Goal: Use online tool/utility: Utilize a website feature to perform a specific function

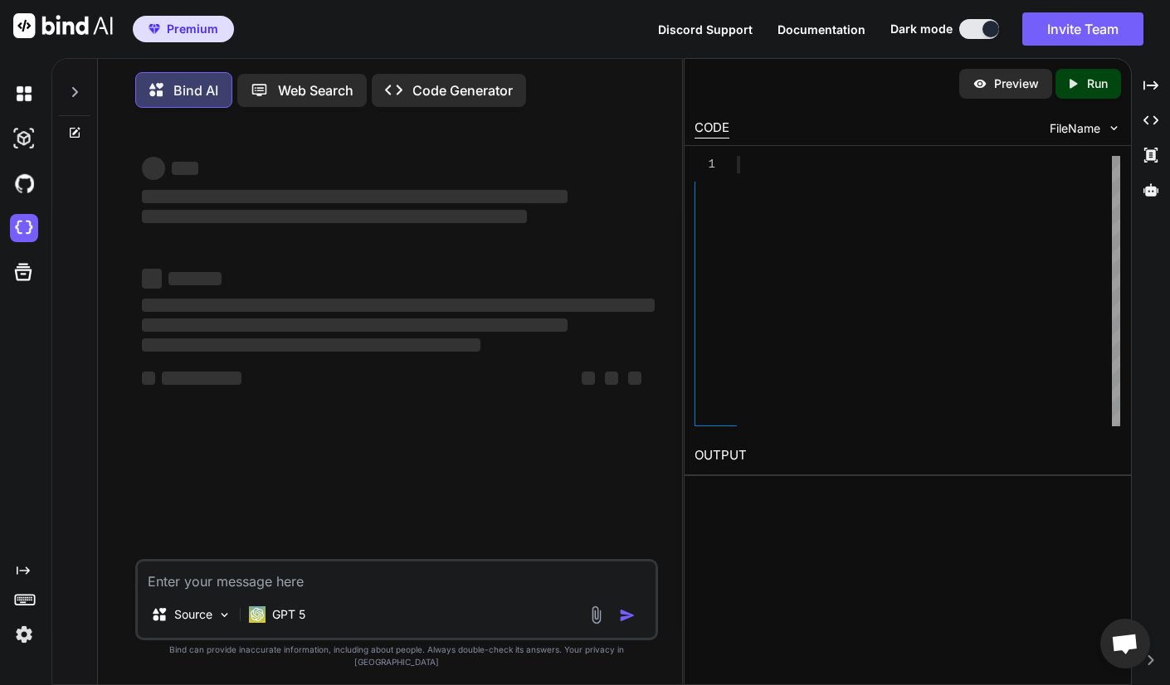
scroll to position [115, 0]
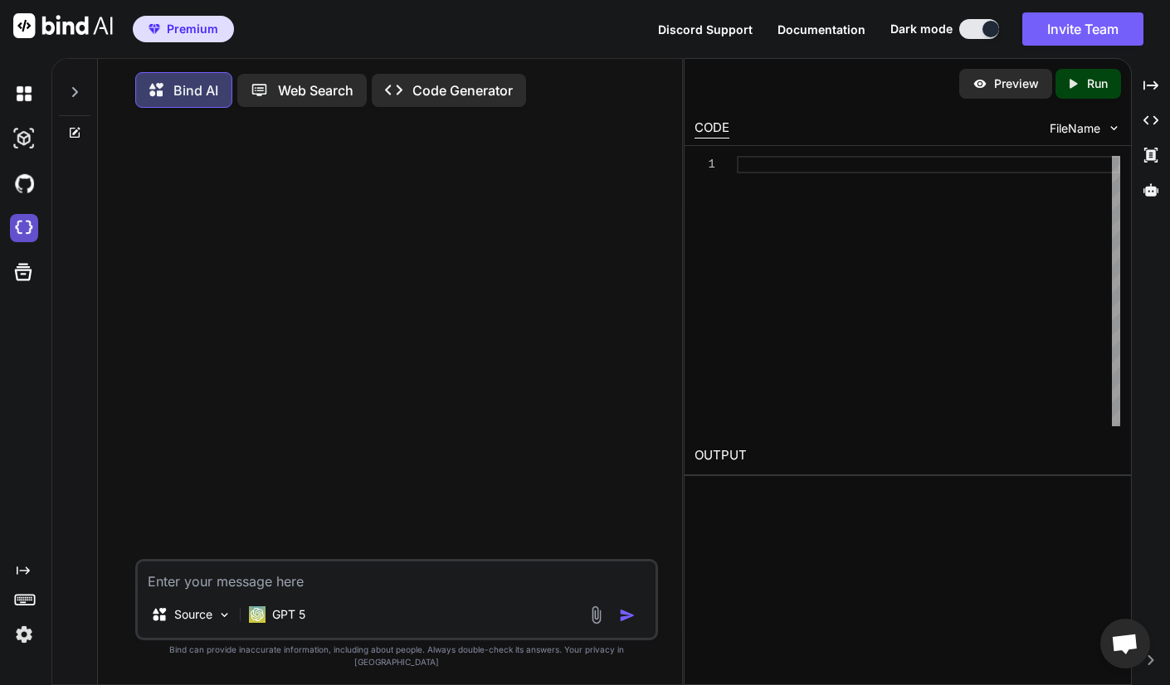
click at [24, 227] on img at bounding box center [24, 228] width 28 height 28
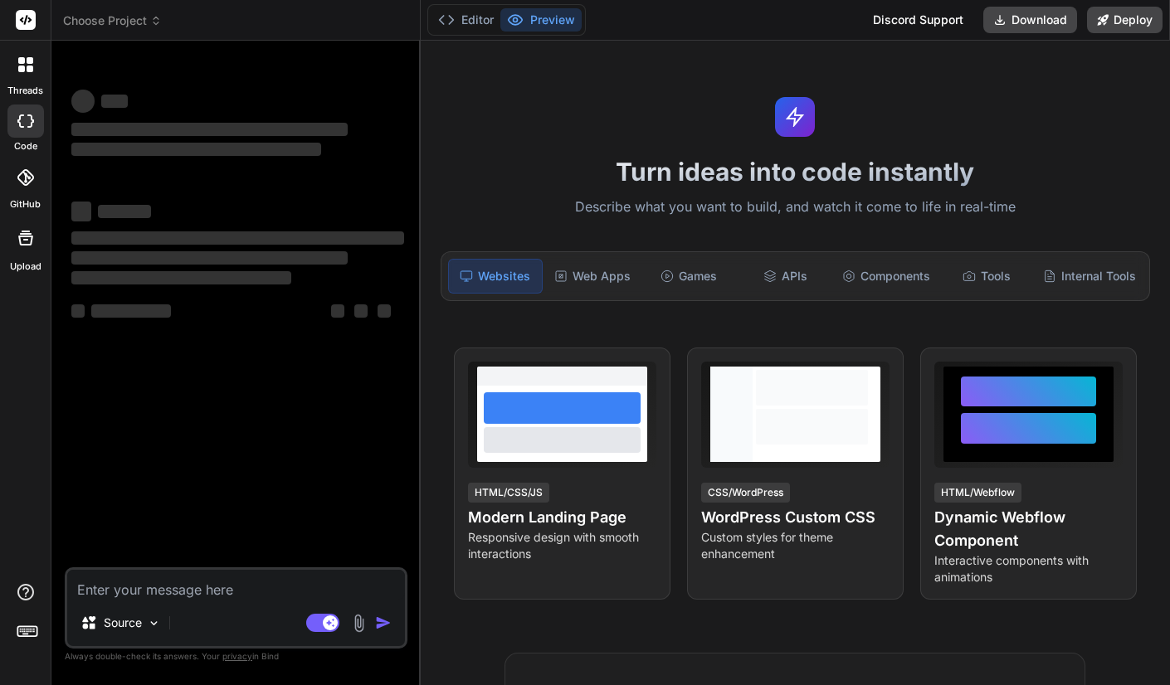
click at [1074, 190] on div "Turn ideas into code instantly Describe what you want to build, and watch it co…" at bounding box center [795, 363] width 749 height 645
click at [130, 18] on span "Choose Project" at bounding box center [112, 20] width 99 height 17
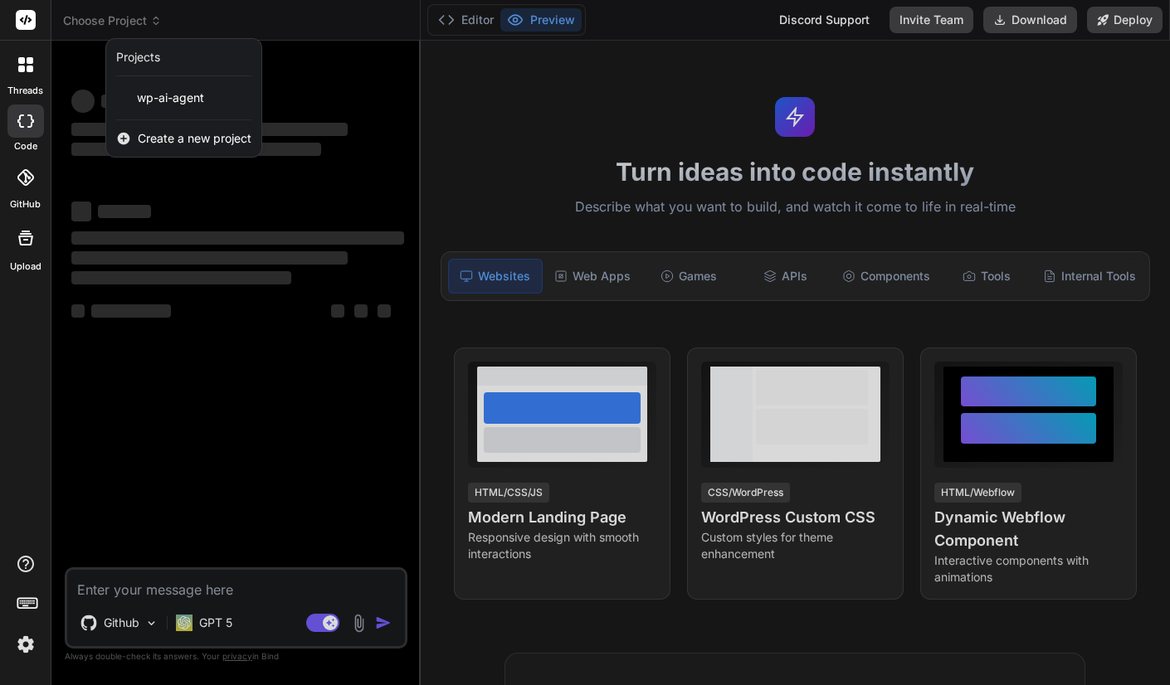
click at [130, 21] on div at bounding box center [585, 342] width 1170 height 685
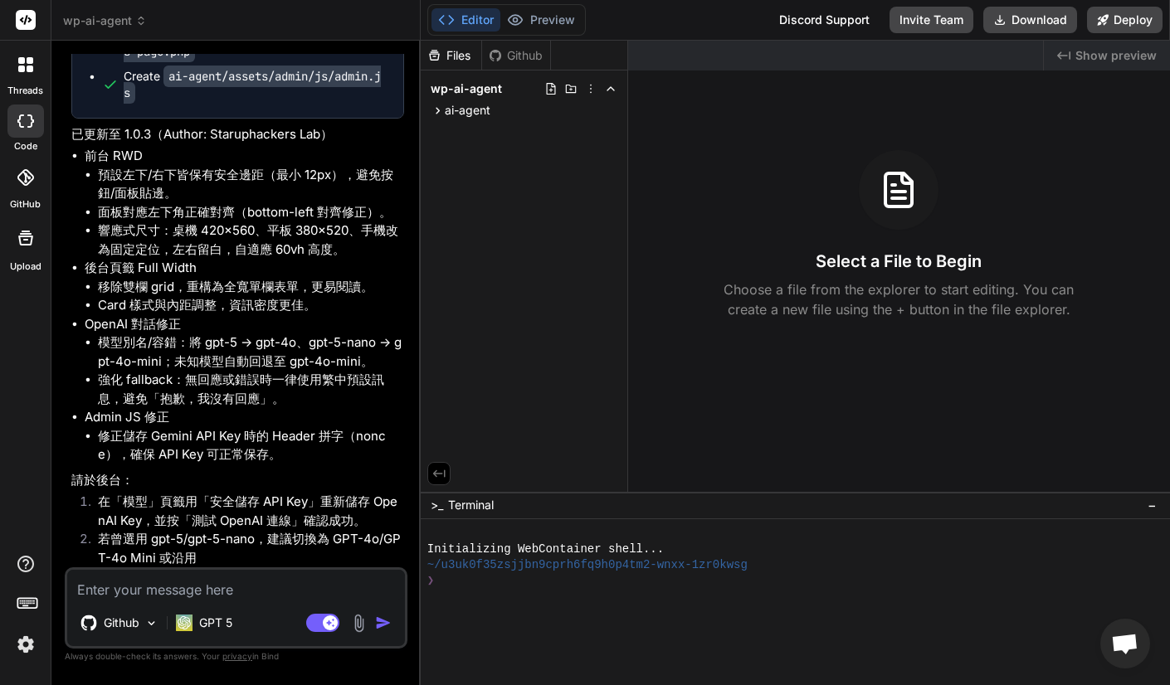
scroll to position [6960, 0]
click at [217, 593] on textarea at bounding box center [236, 585] width 338 height 30
click at [272, 414] on li "Admin JS 修正 修正儲存 Gemini API Key 時的 Header 拼字（nonce），確保 API Key 可正常保存。" at bounding box center [244, 436] width 319 height 56
click at [251, 600] on div "Github GPT 5 Agent Mode. When this toggle is activated, AI automatically makes …" at bounding box center [236, 608] width 343 height 81
click at [225, 589] on textarea at bounding box center [236, 585] width 338 height 30
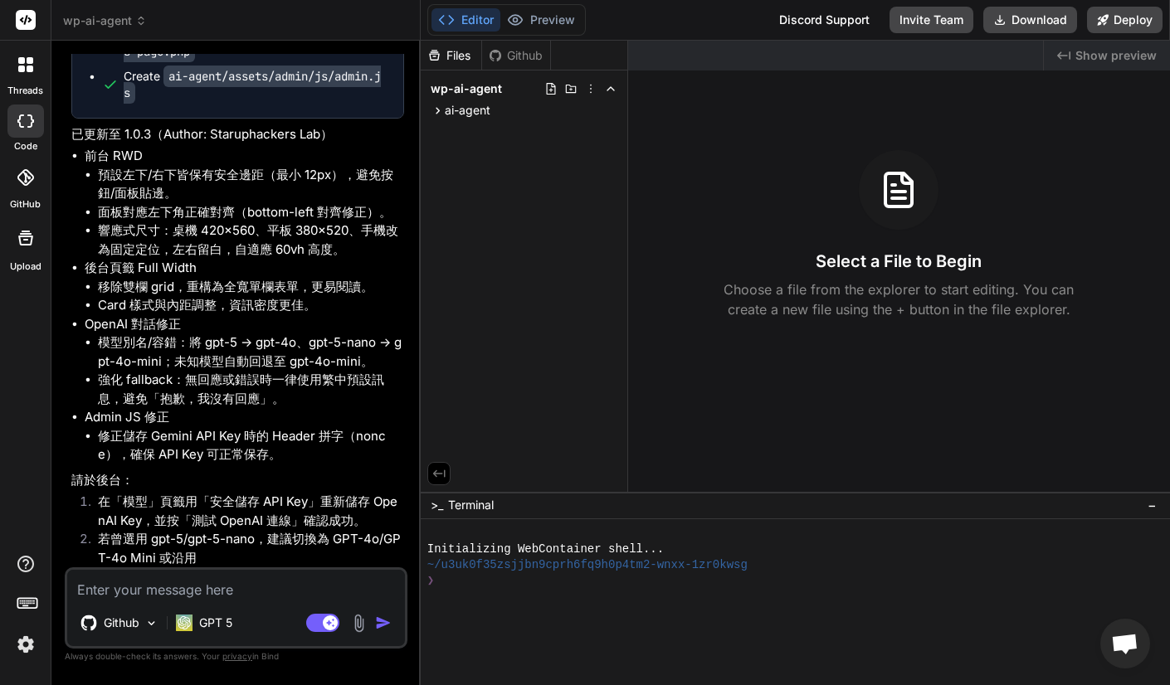
click at [358, 621] on img at bounding box center [358, 623] width 19 height 19
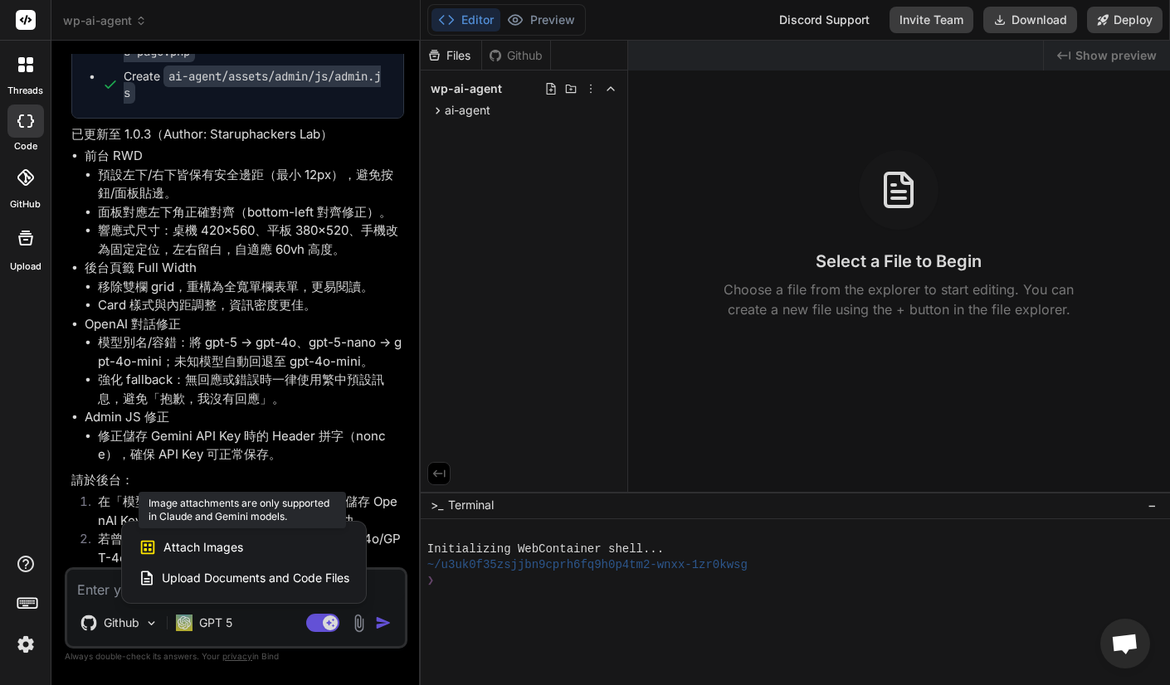
click at [296, 551] on div "Attach Images Image attachments are only supported in Claude and Gemini models." at bounding box center [244, 548] width 211 height 32
click at [177, 540] on span "Attach Images" at bounding box center [203, 547] width 80 height 17
click at [198, 548] on span "Attach Images" at bounding box center [203, 547] width 80 height 17
click at [200, 621] on div at bounding box center [585, 342] width 1170 height 685
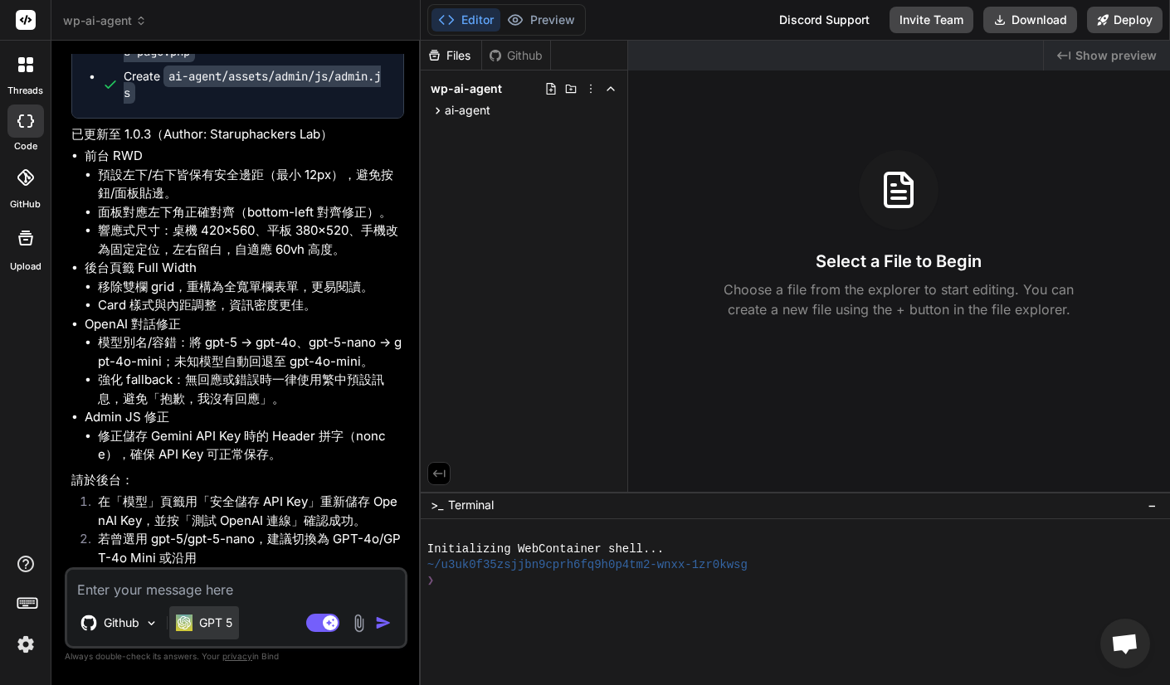
click at [213, 621] on p "GPT 5" at bounding box center [215, 623] width 33 height 17
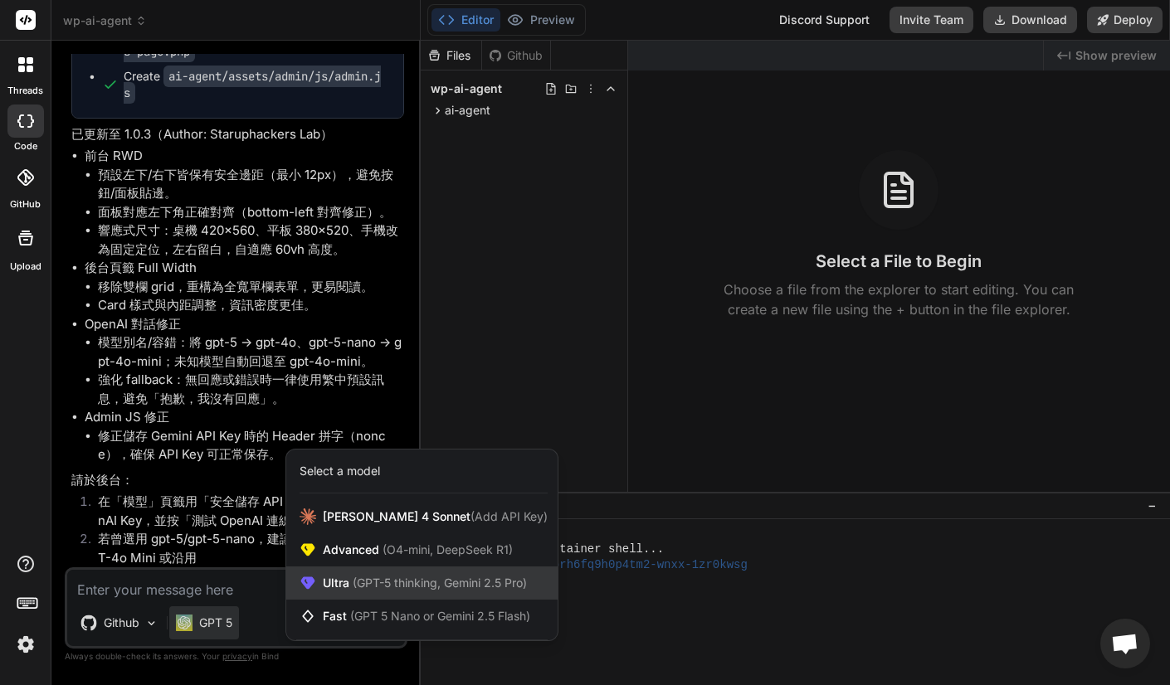
click at [340, 581] on span "Ultra (GPT-5 thinking, Gemini 2.5 Pro)" at bounding box center [425, 583] width 204 height 17
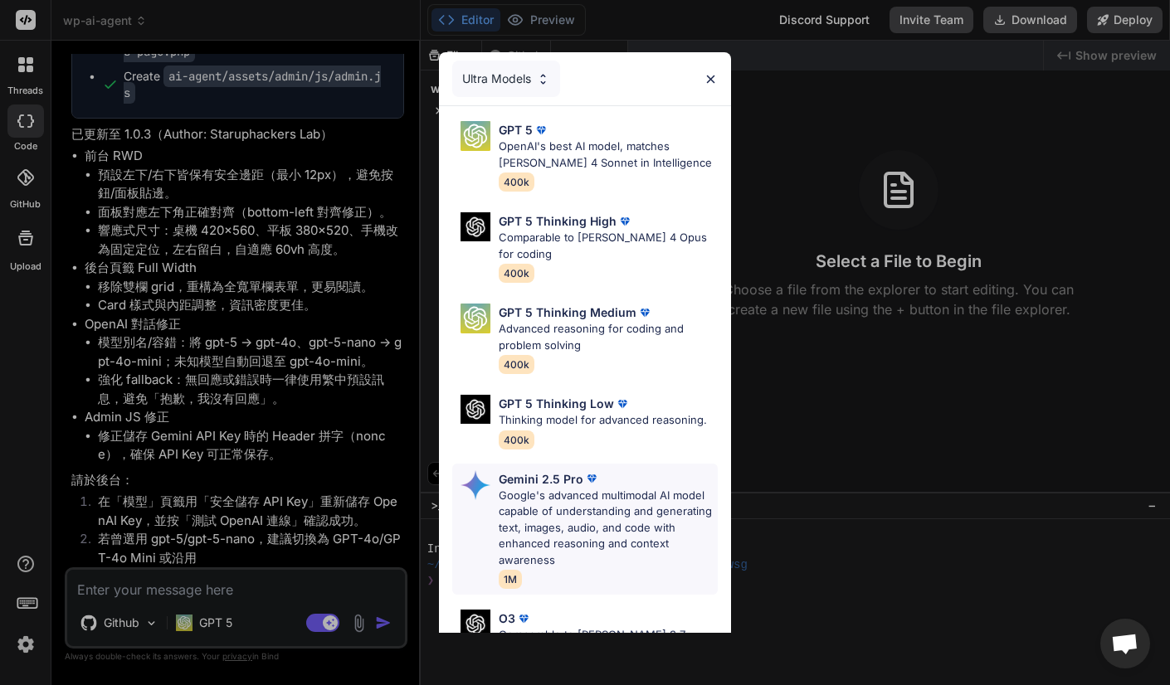
click at [553, 471] on p "Gemini 2.5 Pro" at bounding box center [541, 479] width 85 height 17
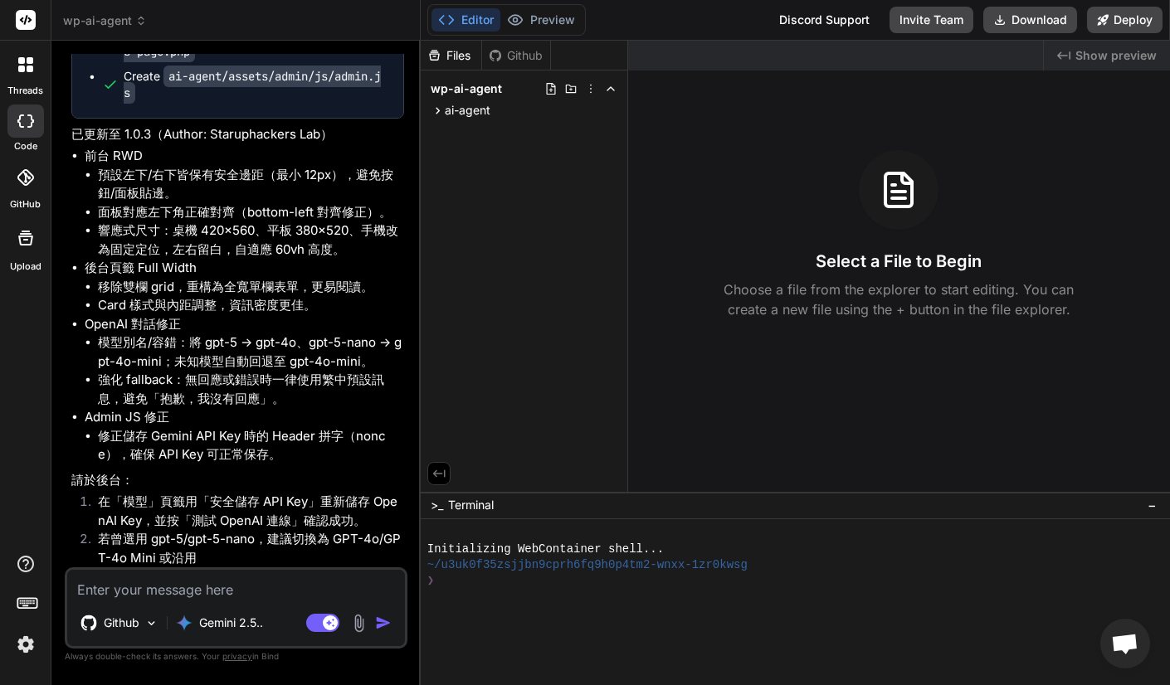
click at [227, 594] on textarea at bounding box center [236, 585] width 338 height 30
click at [358, 623] on img at bounding box center [358, 623] width 19 height 19
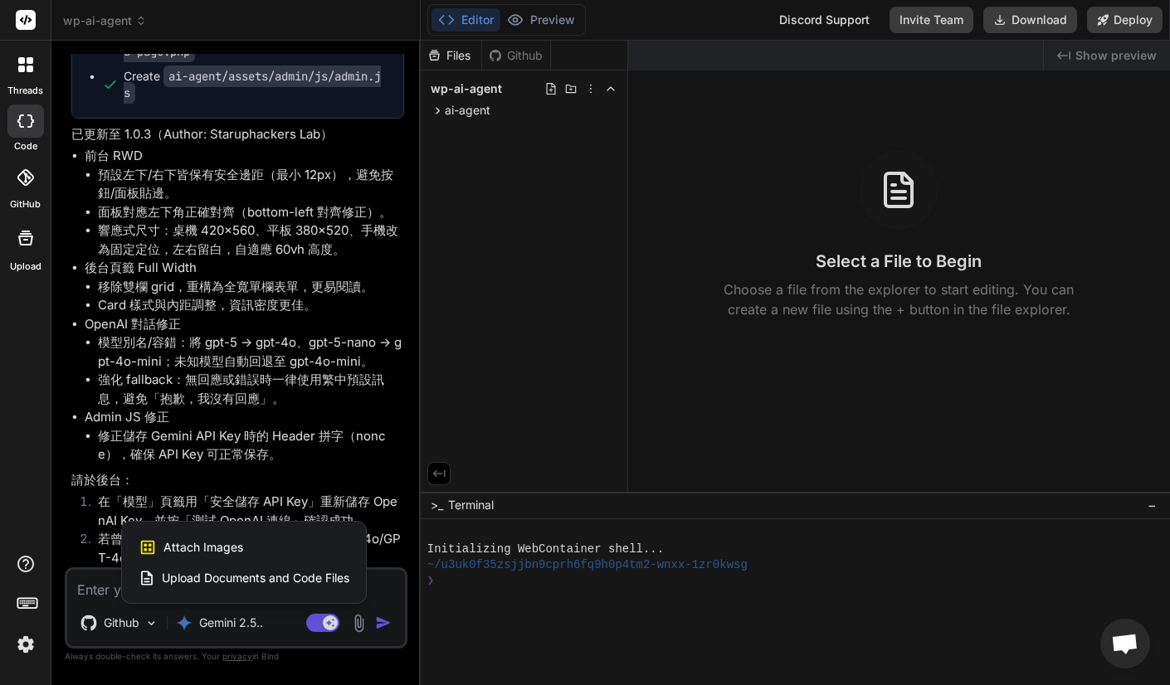
click at [274, 556] on div "Attach Images Image attachments are only supported in Claude and Gemini models." at bounding box center [244, 548] width 211 height 32
type textarea "x"
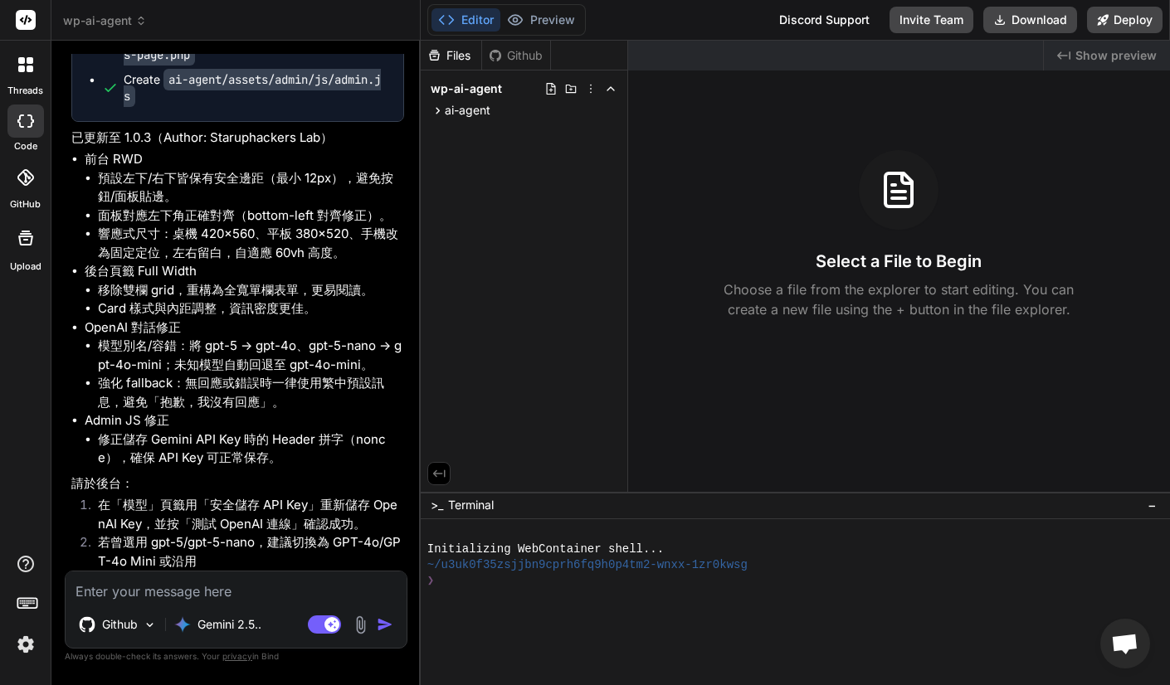
scroll to position [6957, 0]
type input "C:\fakepath\截圖 [DATE] 晚上8.44.16.png"
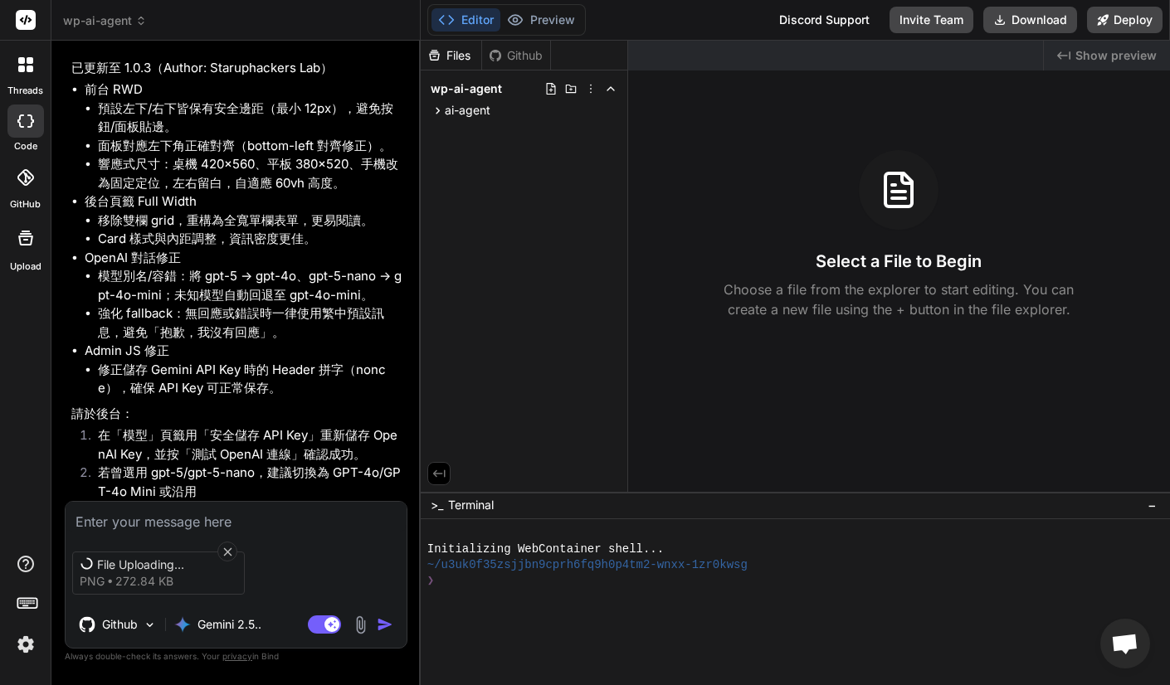
click at [150, 517] on textarea at bounding box center [236, 517] width 341 height 30
type textarea "x"
type textarea "j"
type textarea "x"
type textarea "ji"
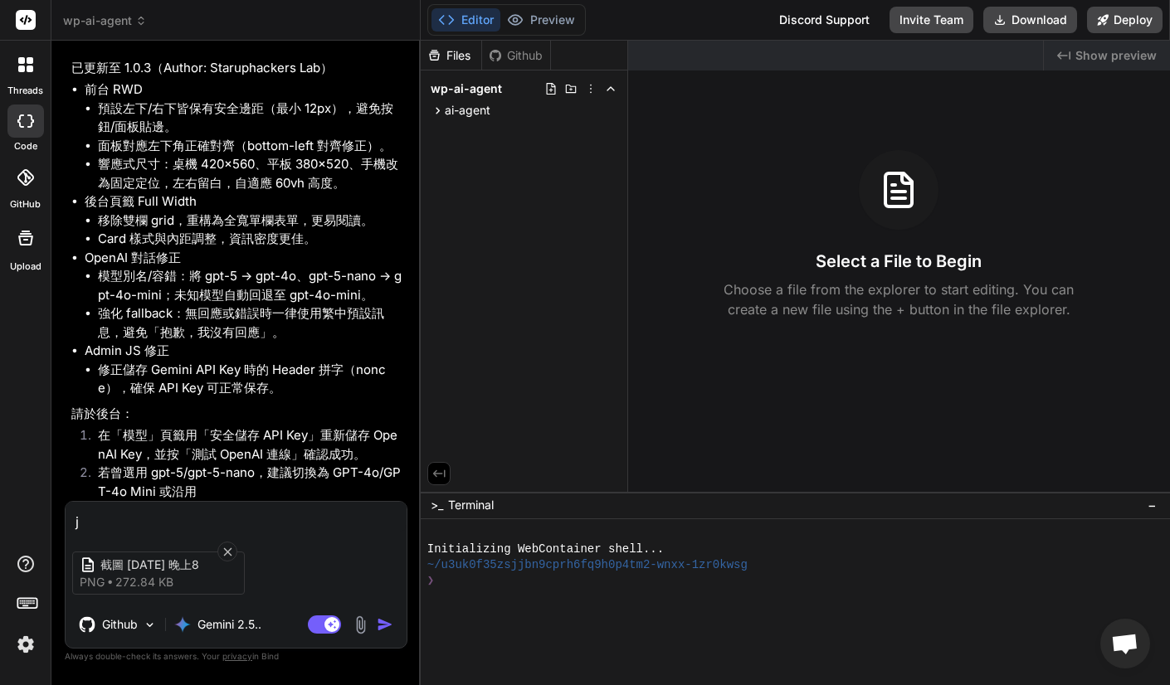
type textarea "x"
type textarea "ji3"
type textarea "x"
type textarea "ji"
type textarea "x"
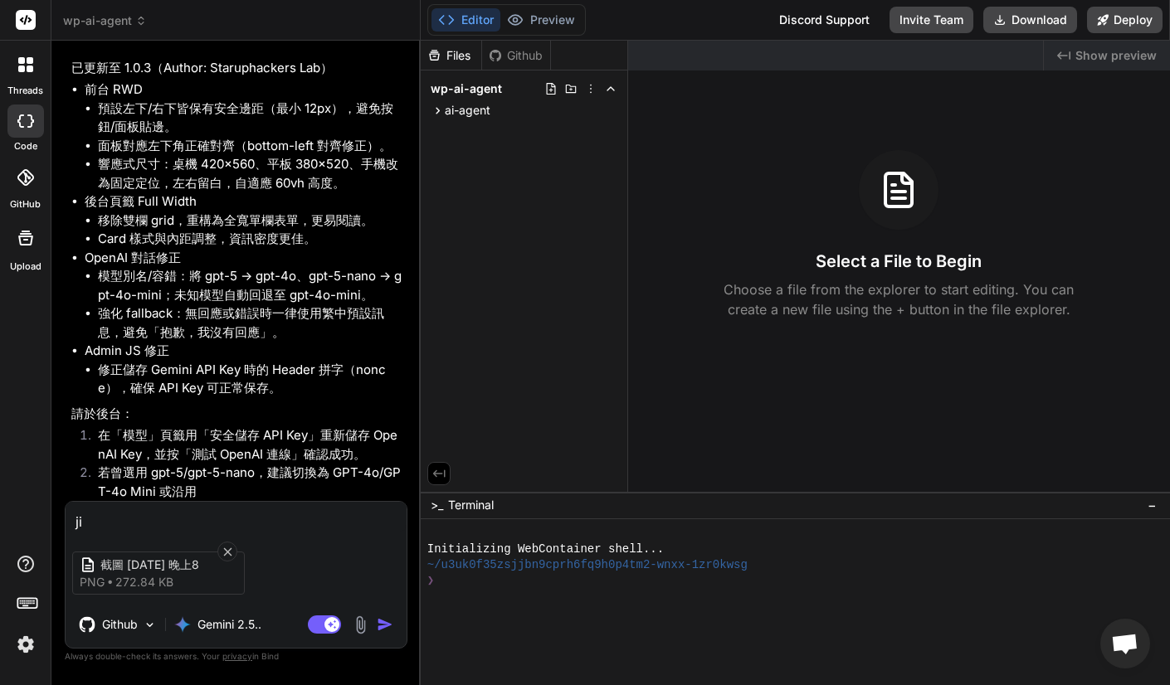
type textarea "j"
type textarea "x"
type textarea "j"
type textarea "x"
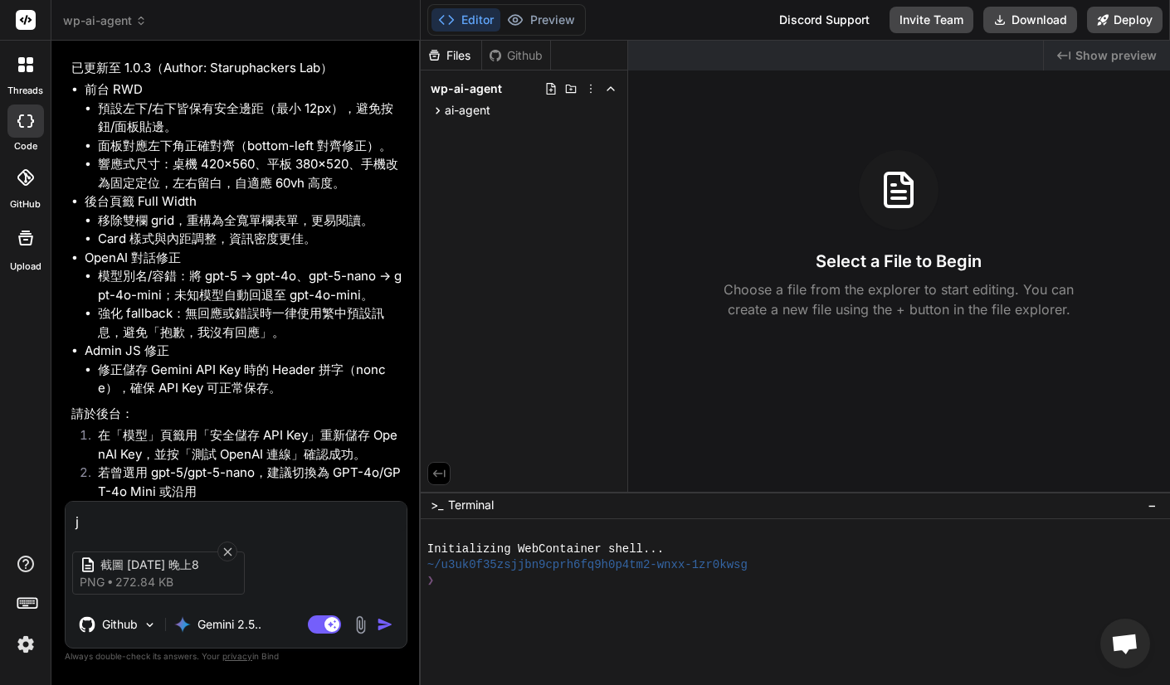
type textarea "ji"
type textarea "x"
type textarea "ji3"
type textarea "x"
type textarea "ji"
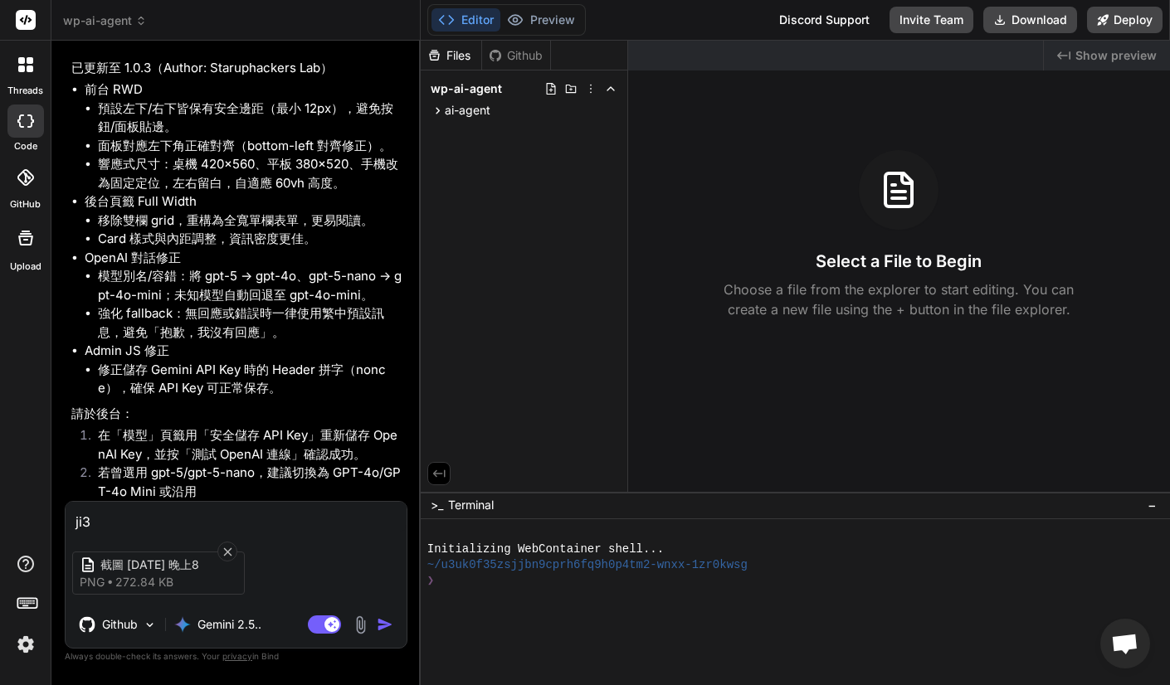
type textarea "x"
type textarea "j"
type textarea "x"
type textarea "ㄨ"
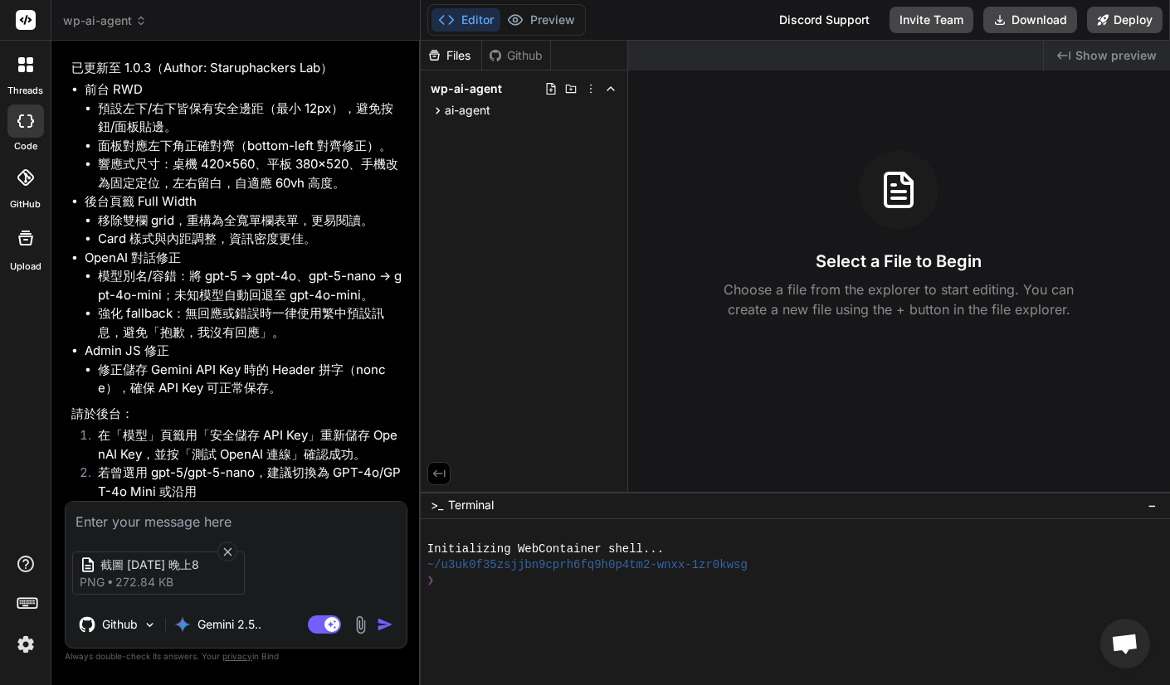
type textarea "x"
type textarea "ㄨㄛ"
type textarea "x"
type textarea "我"
type textarea "x"
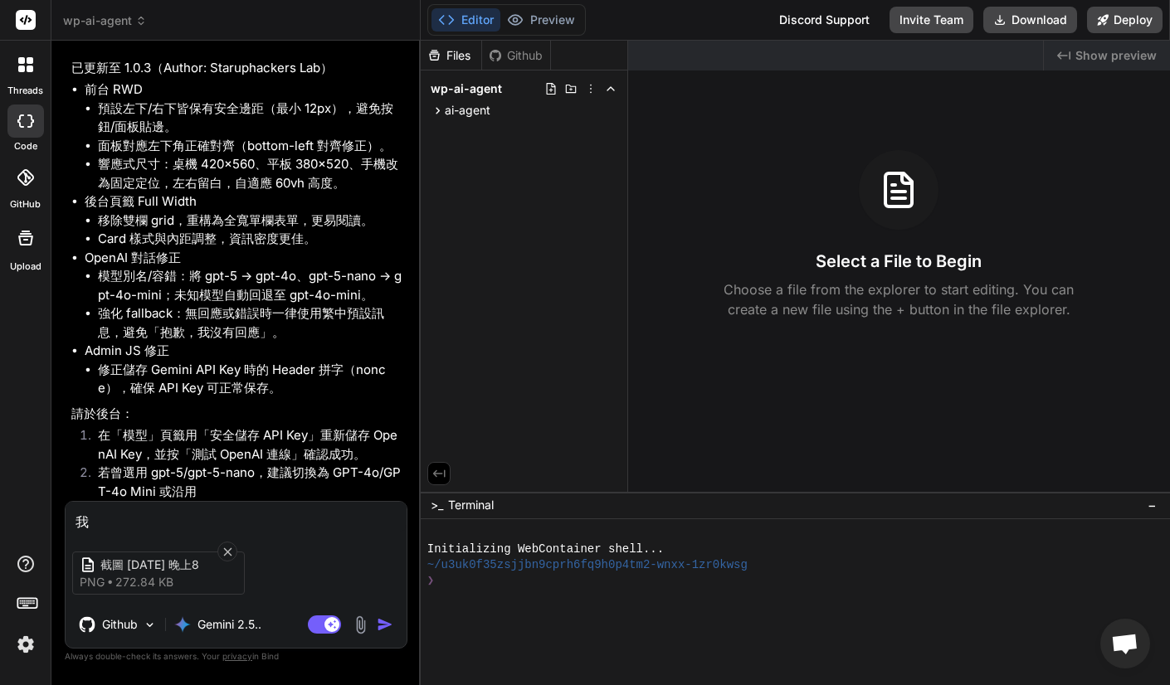
type textarea "x"
type textarea "ㄨ"
type textarea "x"
type textarea "ㄨㄛ"
type textarea "x"
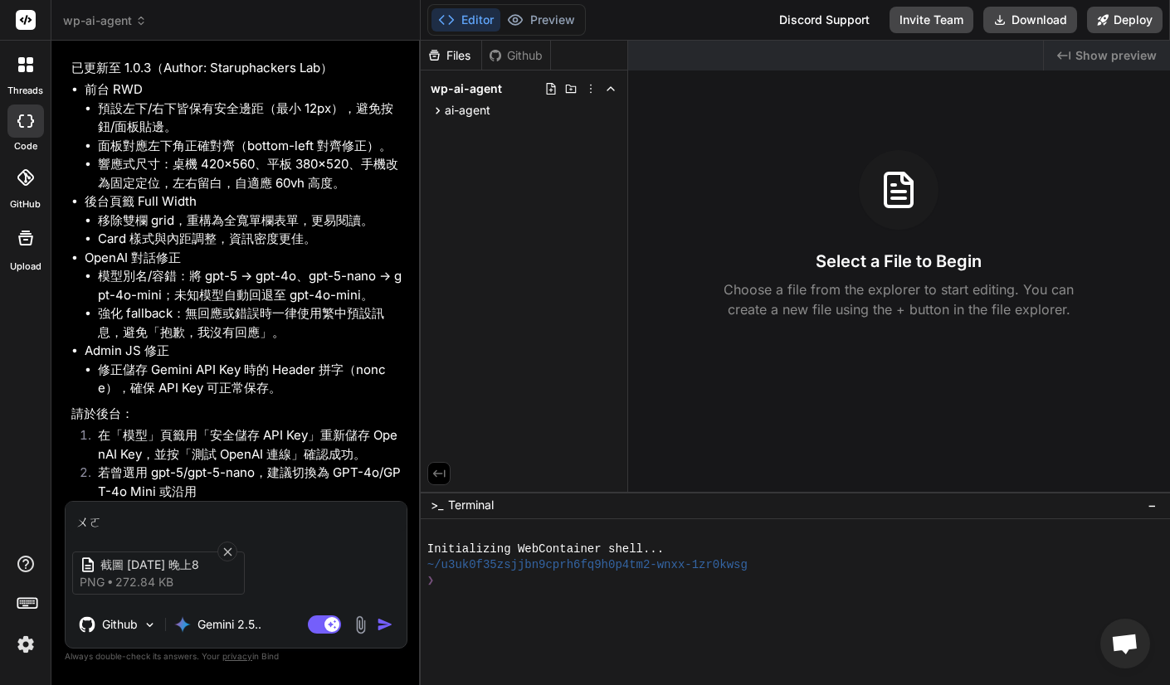
type textarea "我"
type textarea "x"
type textarea "我ㄇ"
type textarea "x"
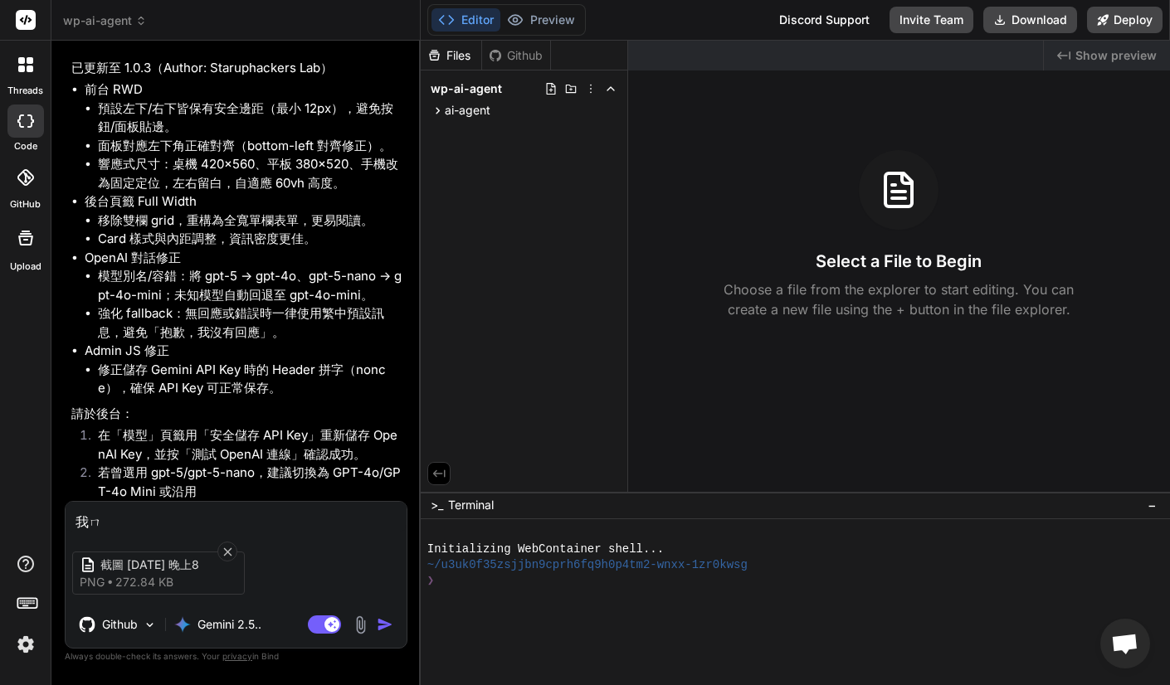
type textarea "我ㄇㄣ"
type textarea "x"
type textarea "我們"
type textarea "x"
type textarea "我"
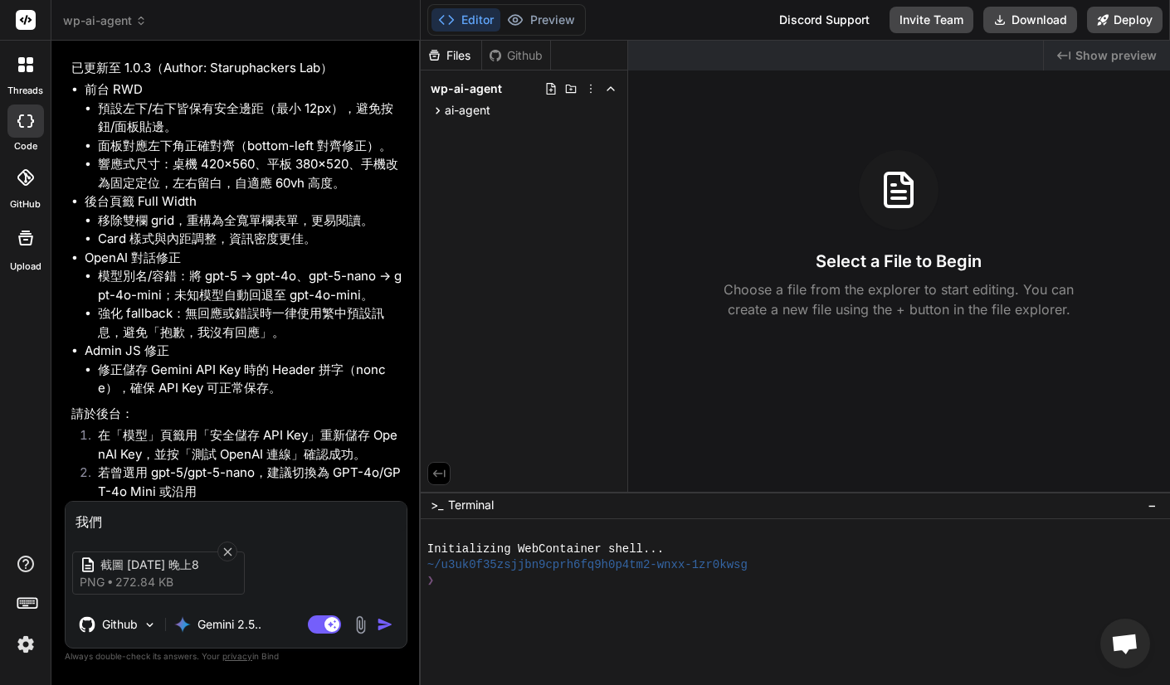
type textarea "x"
paste textarea "抱歉，我沒有回應。"
type textarea "抱歉，我沒有回應。"
type textarea "x"
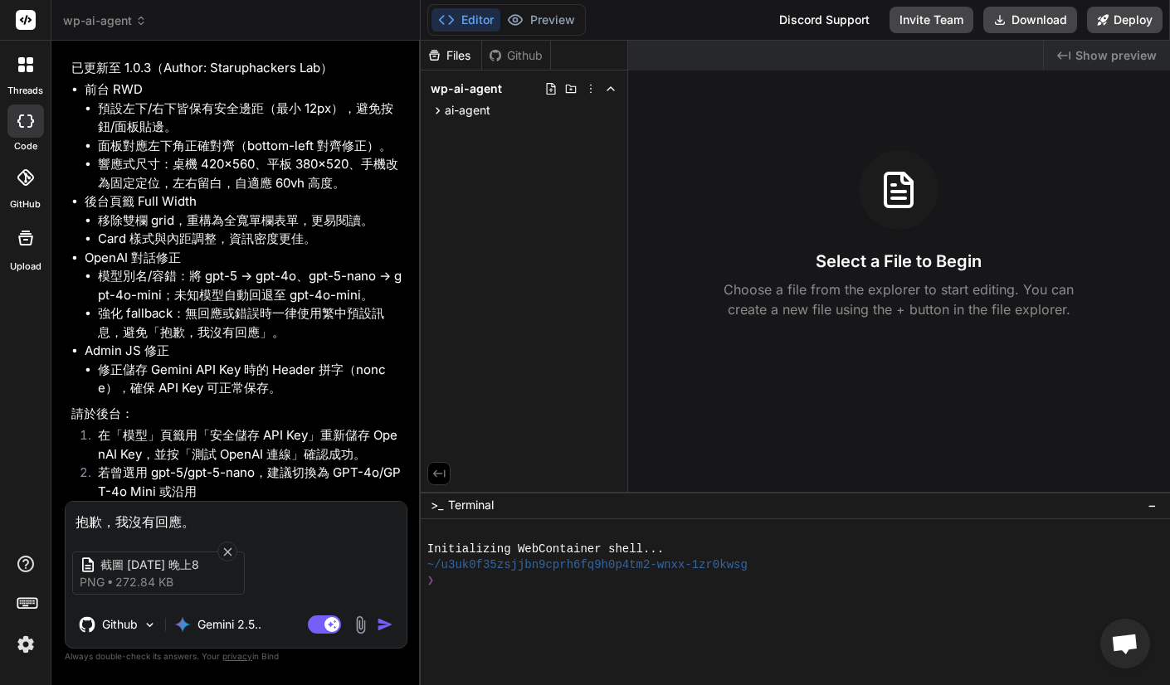
type textarea "[PERSON_NAME]抱歉，我沒有回應。"
type textarea "x"
type textarea "ㄔㄨ抱歉，我沒有回應。"
type textarea "x"
type textarea "ㄔㄨㄢ抱歉，我沒有回應。"
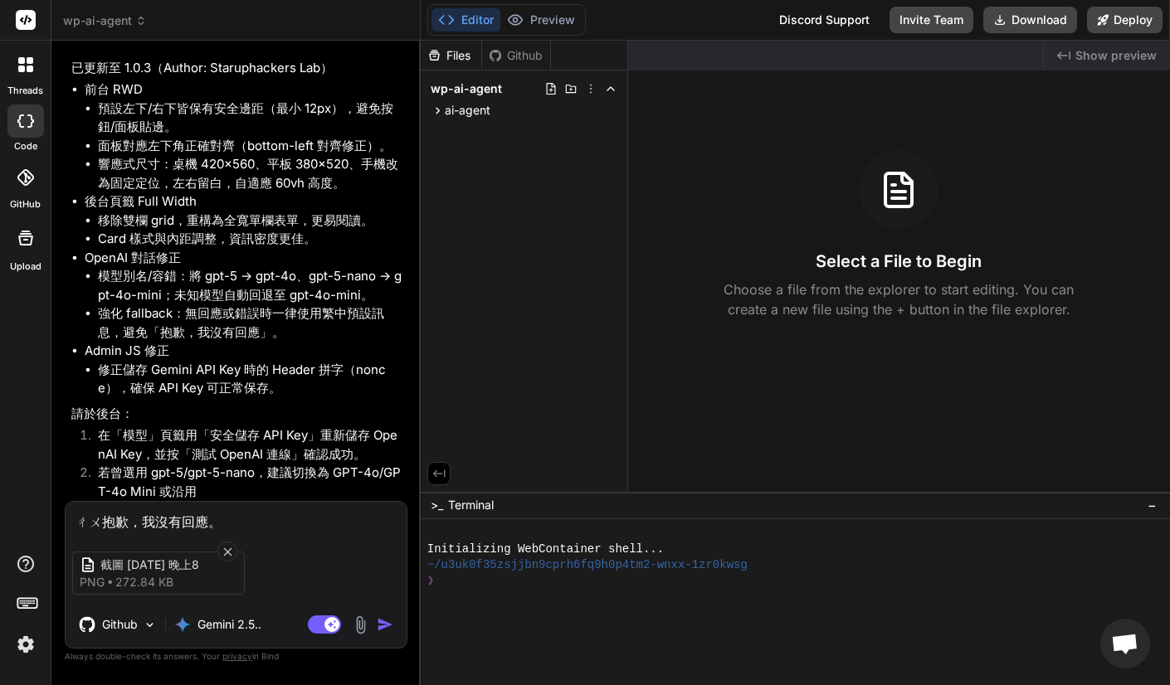
type textarea "x"
type textarea "串抱歉，我沒有回應。"
type textarea "x"
type textarea "[PERSON_NAME][PERSON_NAME]抱歉，我沒有回應。"
type textarea "x"
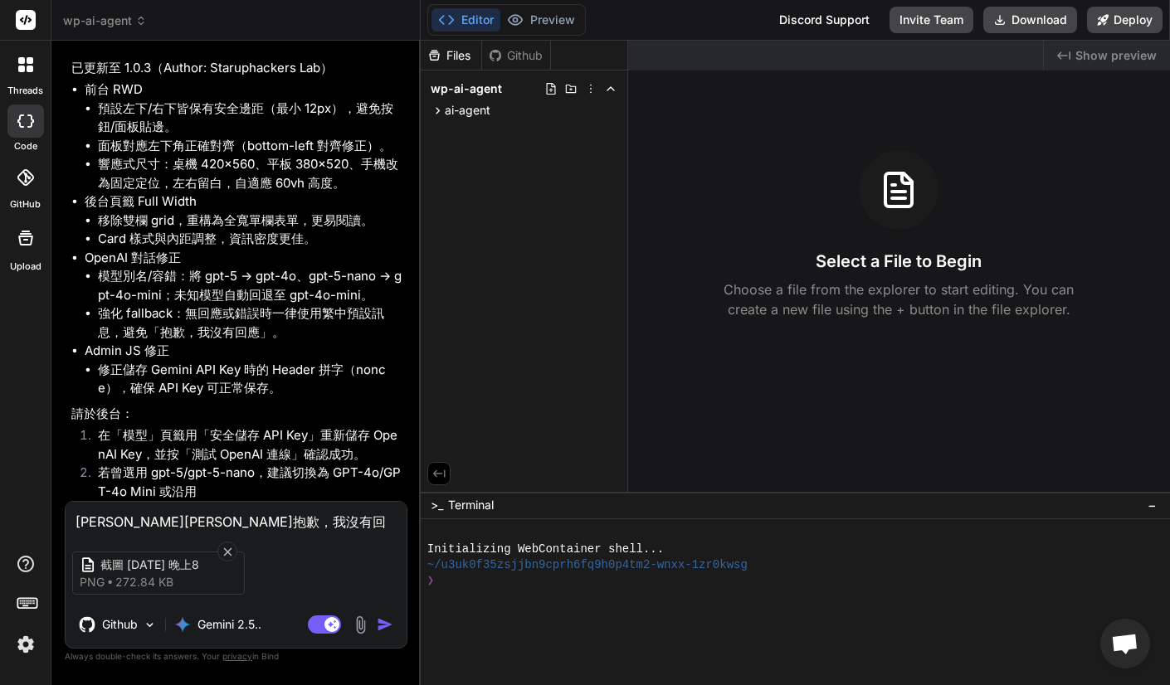
type textarea "串[PERSON_NAME]ㄧ抱歉，我沒有回應。"
type textarea "x"
type textarea "串ㄔㄧㄝ抱歉，我沒有回應。"
type textarea "x"
type textarea "串ㄐㄧㄝ抱歉，我沒有回應。"
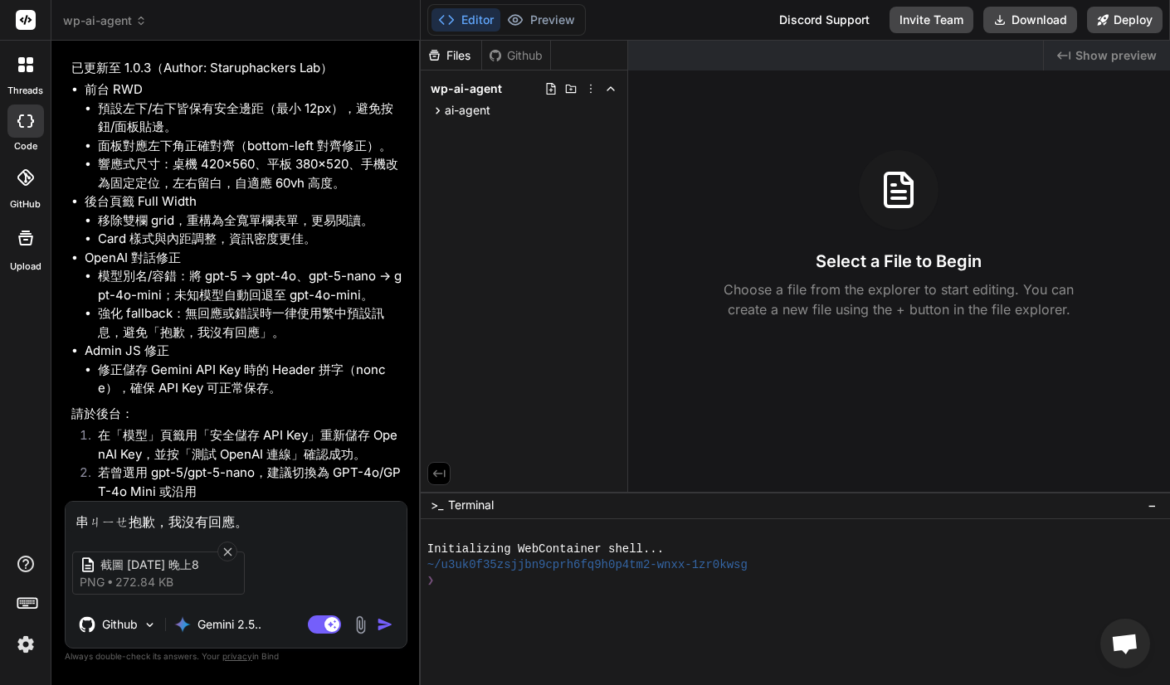
type textarea "x"
type textarea "串接抱歉，我沒有回應。"
type textarea "x"
type textarea "串接ㄨ抱歉，我沒有回應。"
type textarea "x"
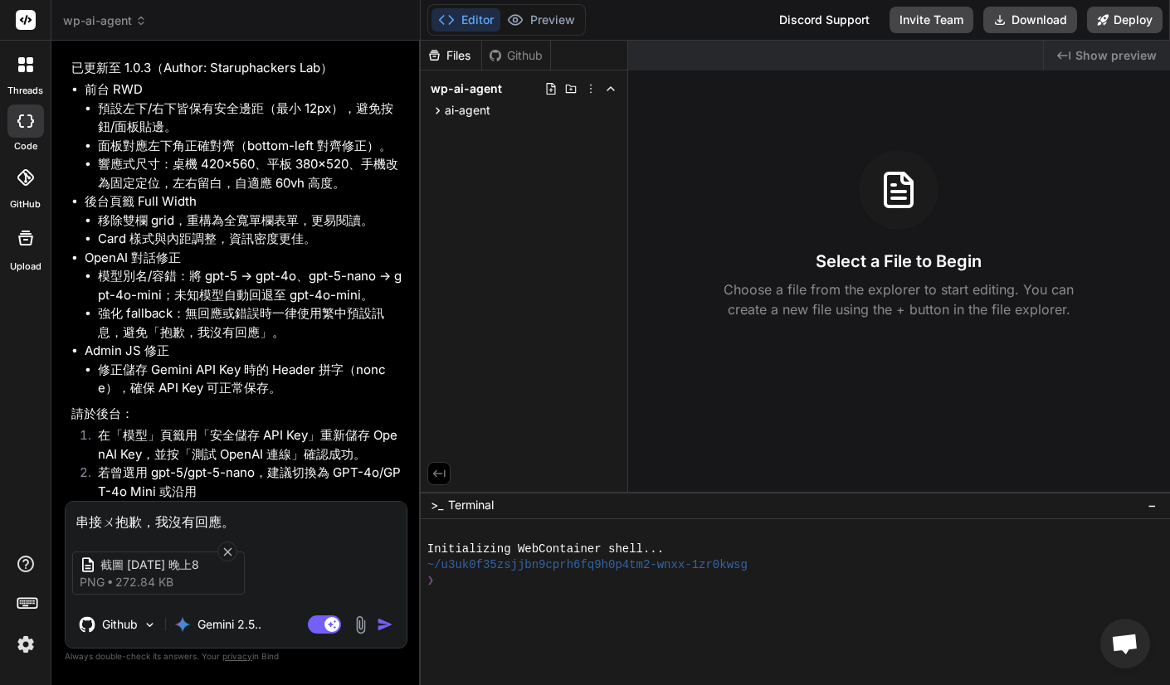
type textarea "串接[PERSON_NAME]ㄢ抱歉，我沒有回應。"
type textarea "x"
type textarea "串接完抱歉，我沒有回應。"
type textarea "x"
type textarea "串接[PERSON_NAME]抱歉，我沒有回應。"
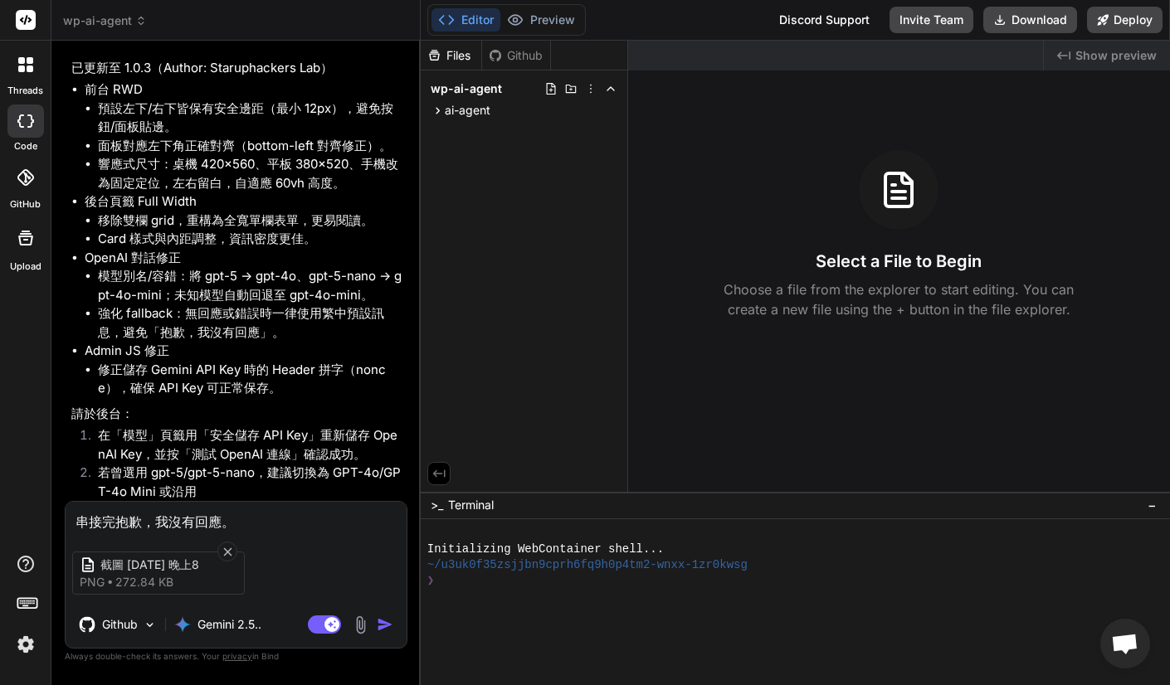
type textarea "x"
type textarea "串接[PERSON_NAME]ㄥ抱歉，我沒有回應。"
type textarea "x"
type textarea "串接完成抱歉，我沒有回應。"
type textarea "x"
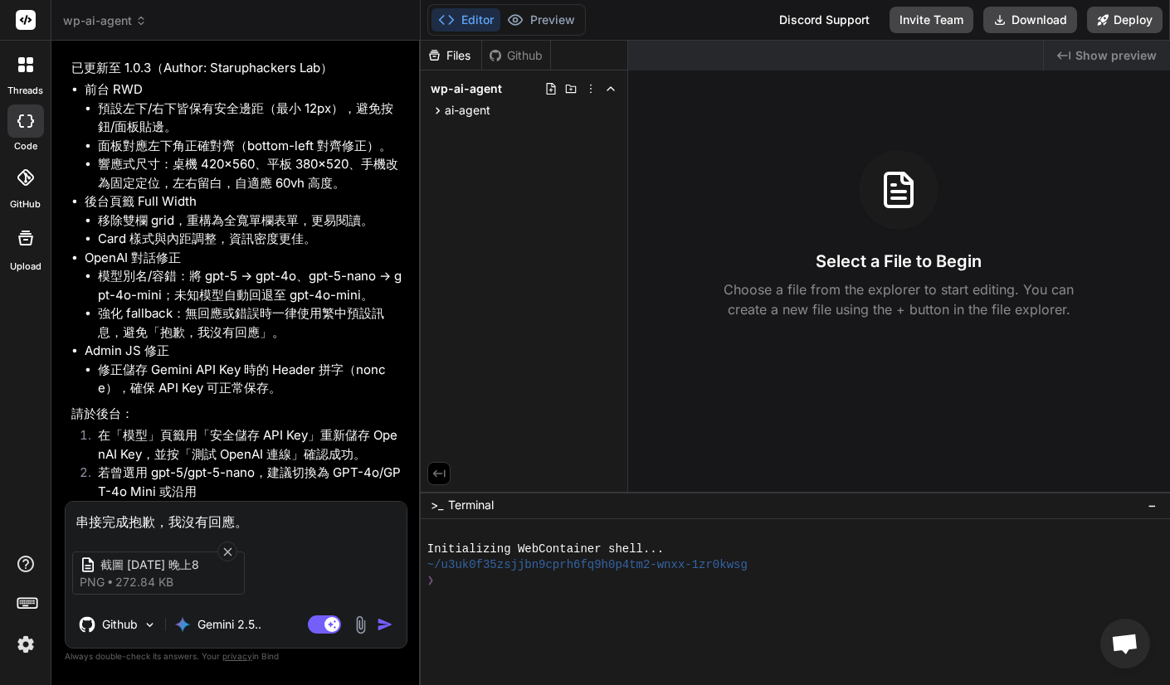
type textarea "串接完抱歉，我沒有回應。"
type textarea "x"
type textarea "串接抱歉，我沒有回應。"
type textarea "x"
type textarea "串接 抱歉，我沒有回應。"
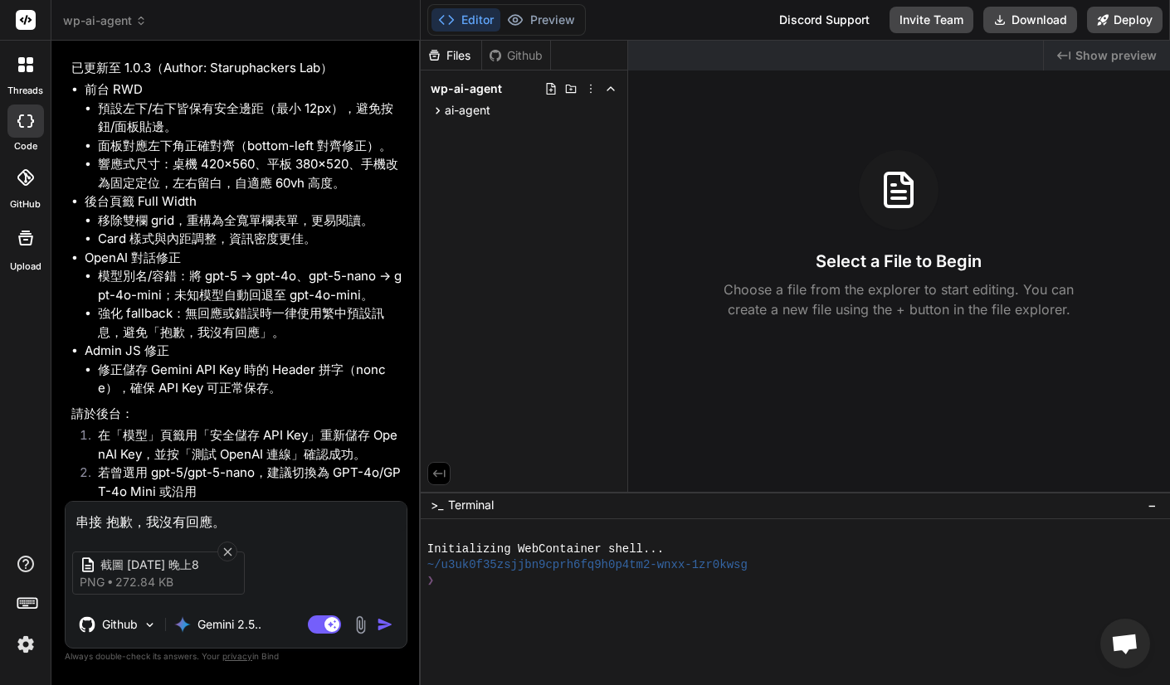
type textarea "x"
type textarea "串接 O抱歉，我沒有回應。"
type textarea "x"
type textarea "串接 Op抱歉，我沒有回應。"
type textarea "x"
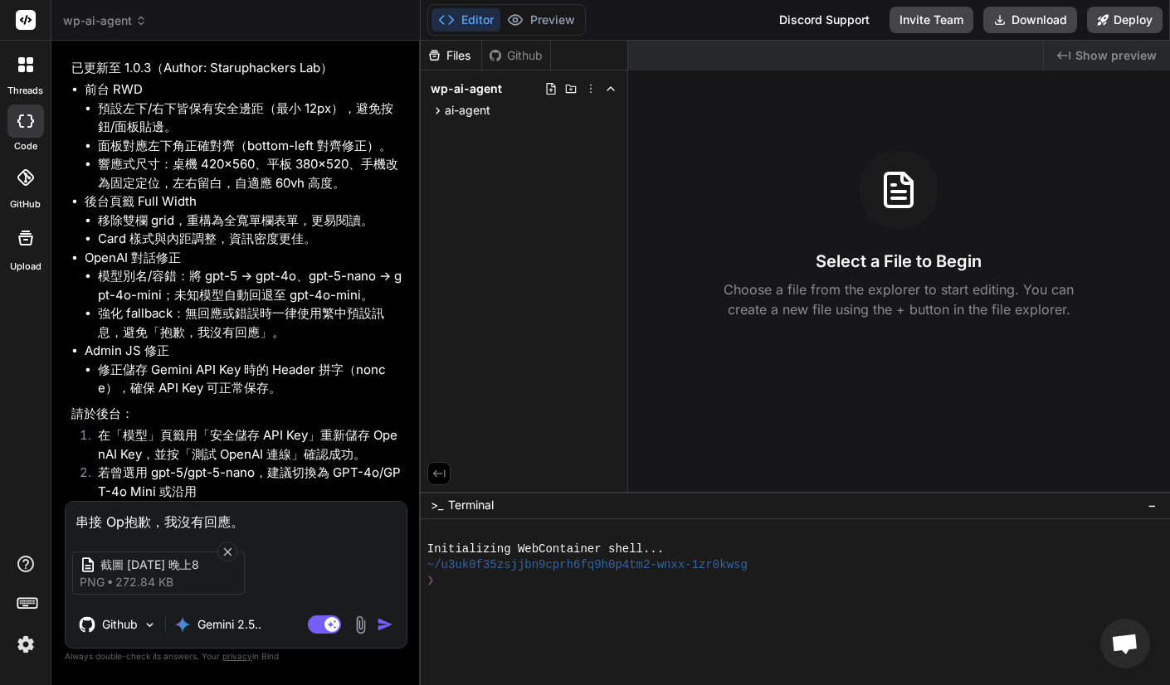
type textarea "串接 Ope抱歉，我沒有回應。"
type textarea "x"
type textarea "串接 Open抱歉，我沒有回應。"
type textarea "x"
type textarea "串接 OpenA抱歉，我沒有回應。"
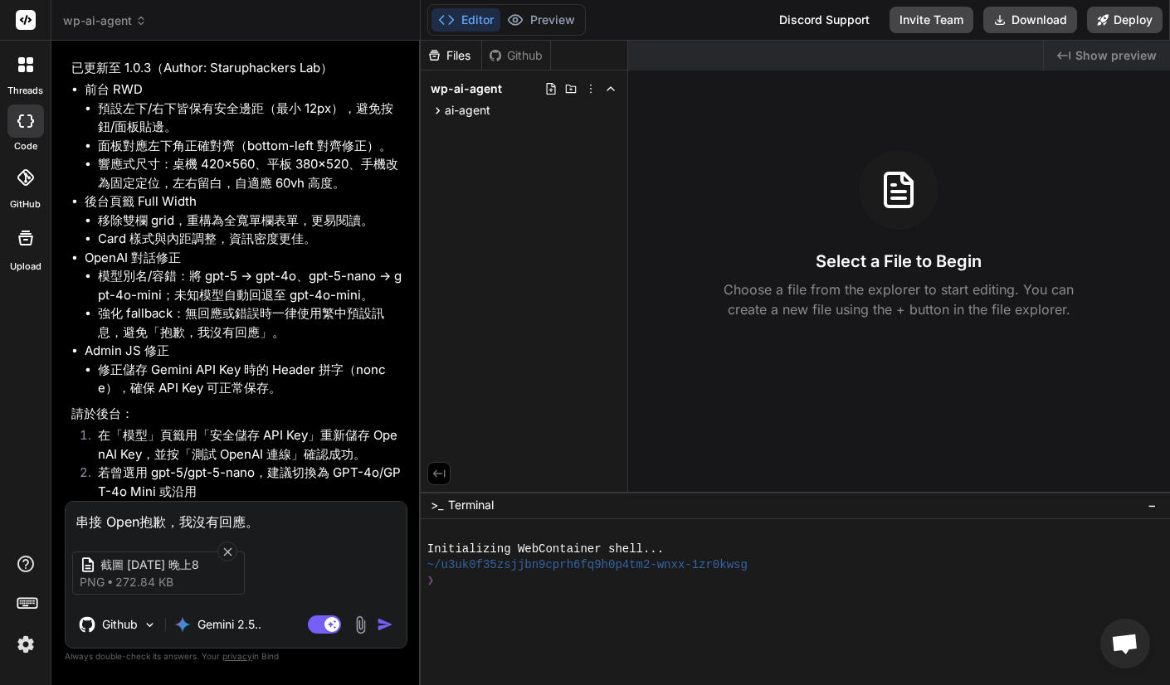
type textarea "x"
type textarea "串接 OpenAI抱歉，我沒有回應。"
type textarea "x"
type textarea "串接 OpenAI 抱歉，我沒有回應。"
type textarea "x"
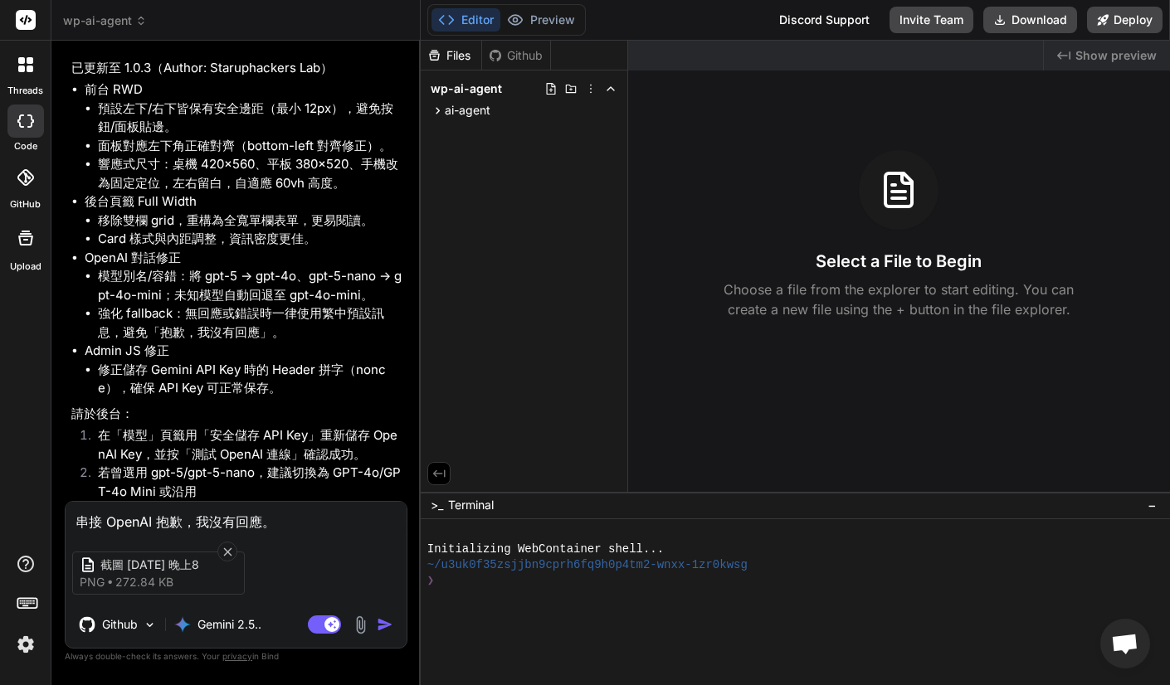
type textarea "串接 OpenAI抱歉，我沒有回應。"
type textarea "x"
type textarea "串接 OpenAI，抱歉，我沒有回應。"
type textarea "x"
type textarea "串接 OpenAI， 抱歉，我沒有回應。，"
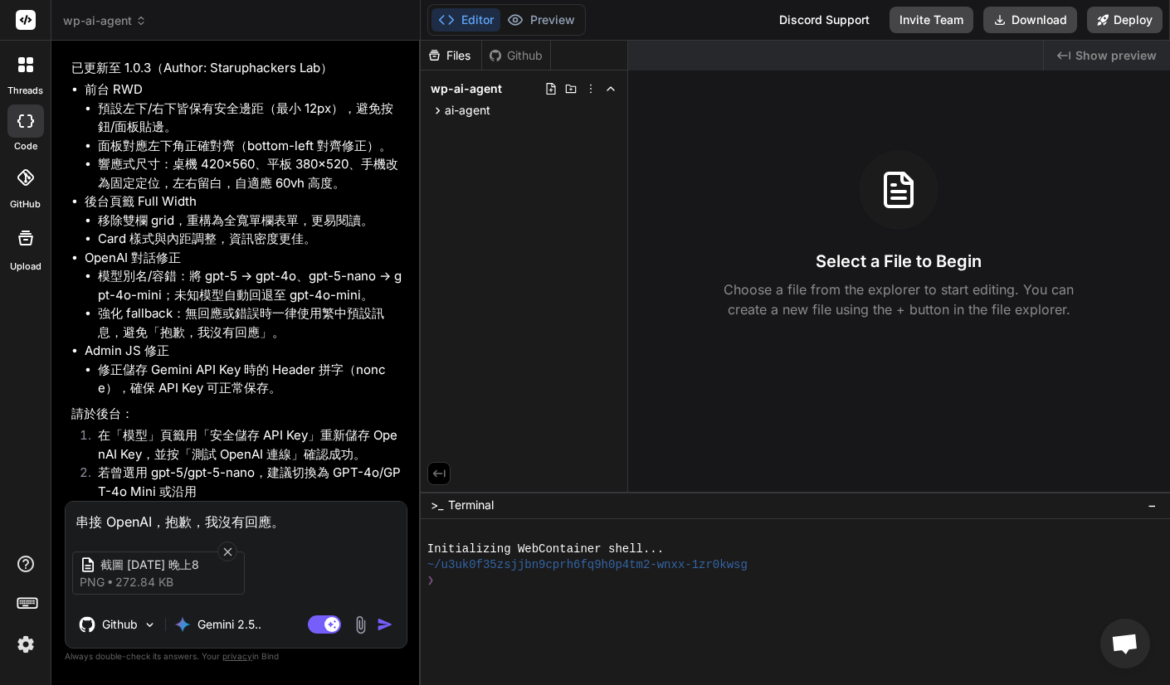
type textarea "x"
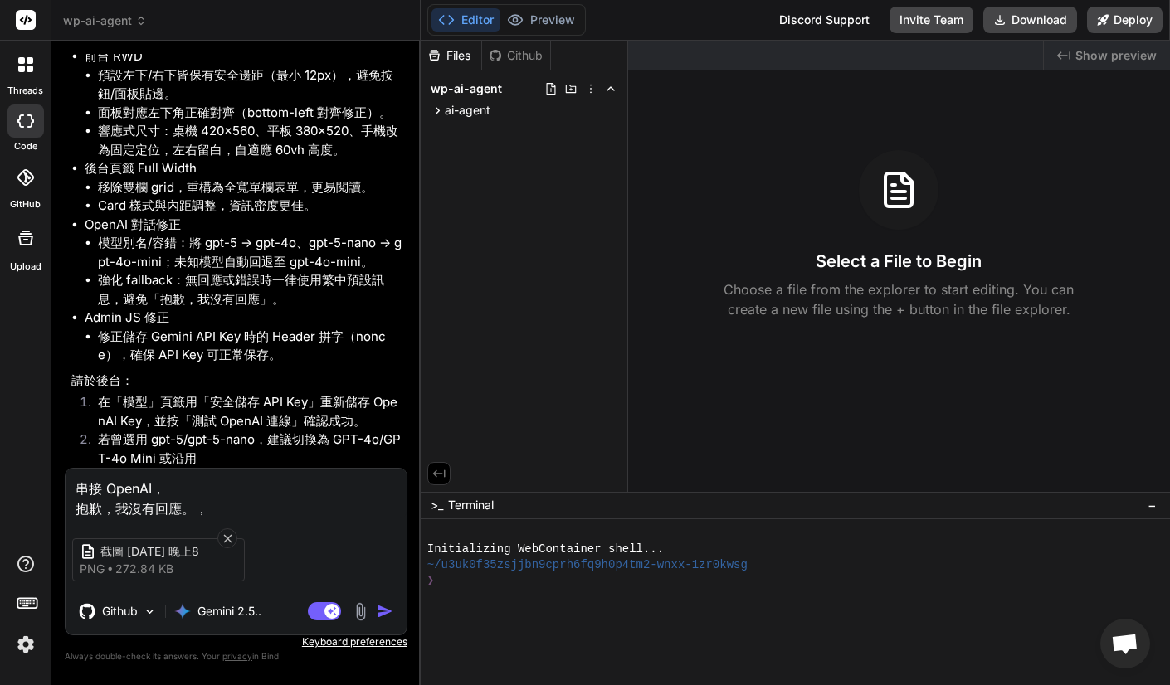
type textarea "串接 OpenAI，抱歉，我沒有回應。，"
type textarea "x"
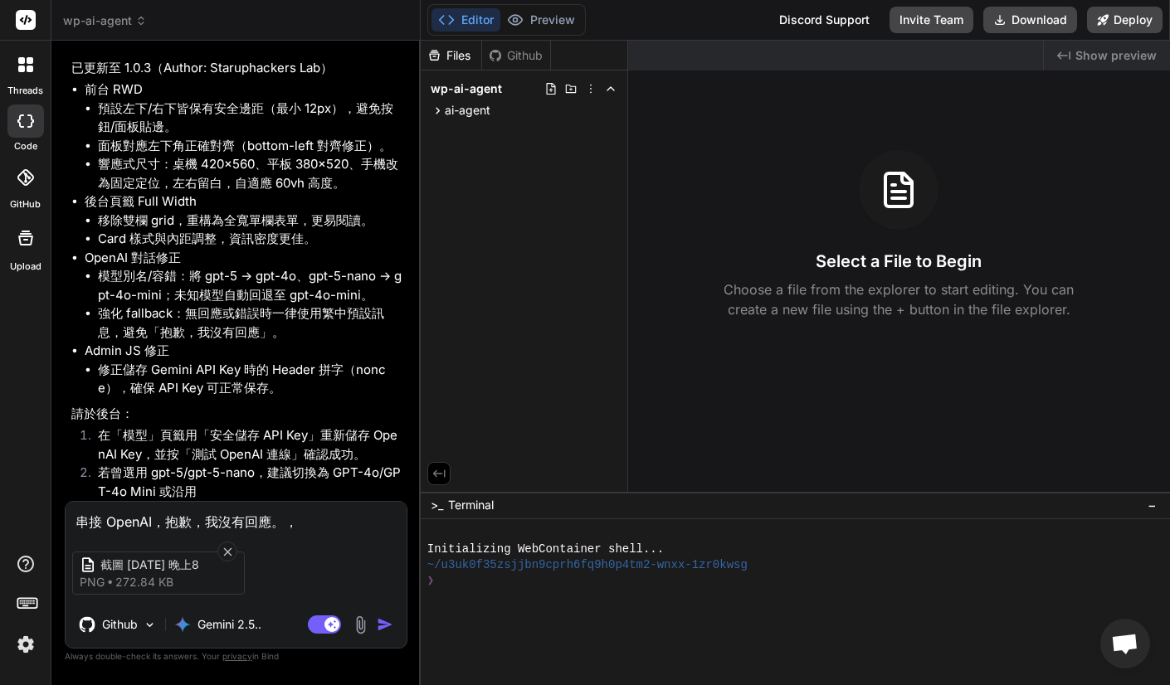
type textarea "串接 OpenAI，抱歉，我沒有回應。"
type textarea "x"
type textarea "串接 OpenAI抱歉，我沒有回應。"
type textarea "x"
type textarea "串接 OpenAI 抱歉，我沒有回應。"
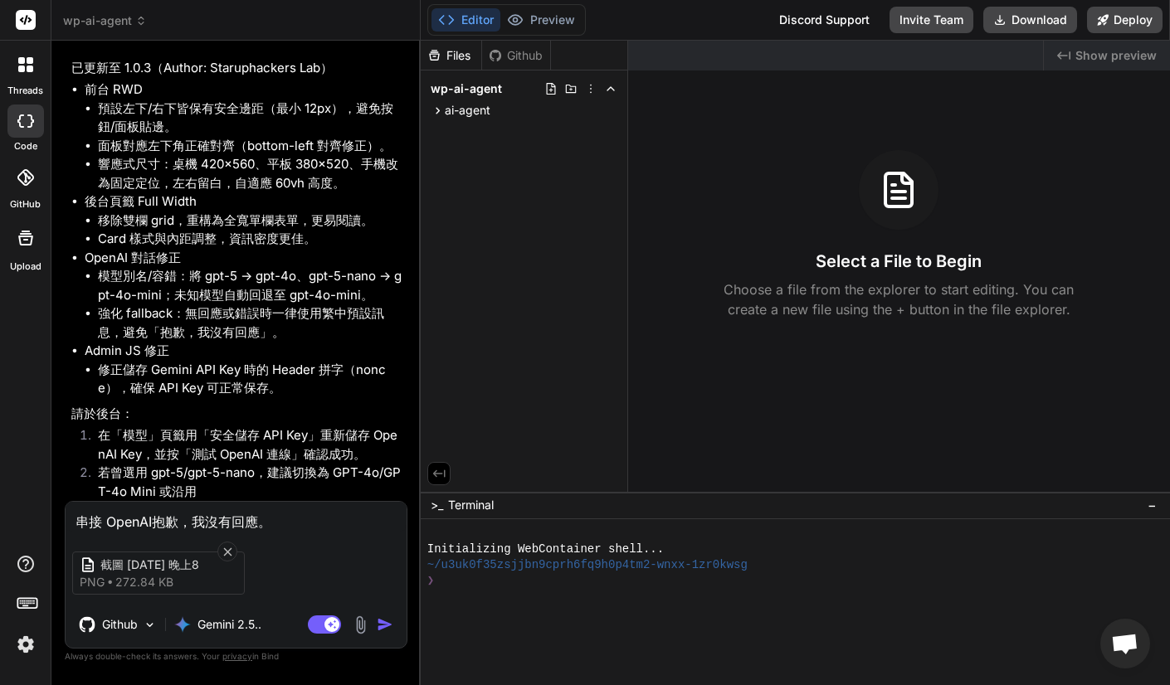
type textarea "x"
type textarea "串接 OpenAI ㄏ抱歉，我沒有回應。"
type textarea "x"
type textarea "串接 OpenAI ㄏㄡ抱歉，我沒有回應。"
type textarea "x"
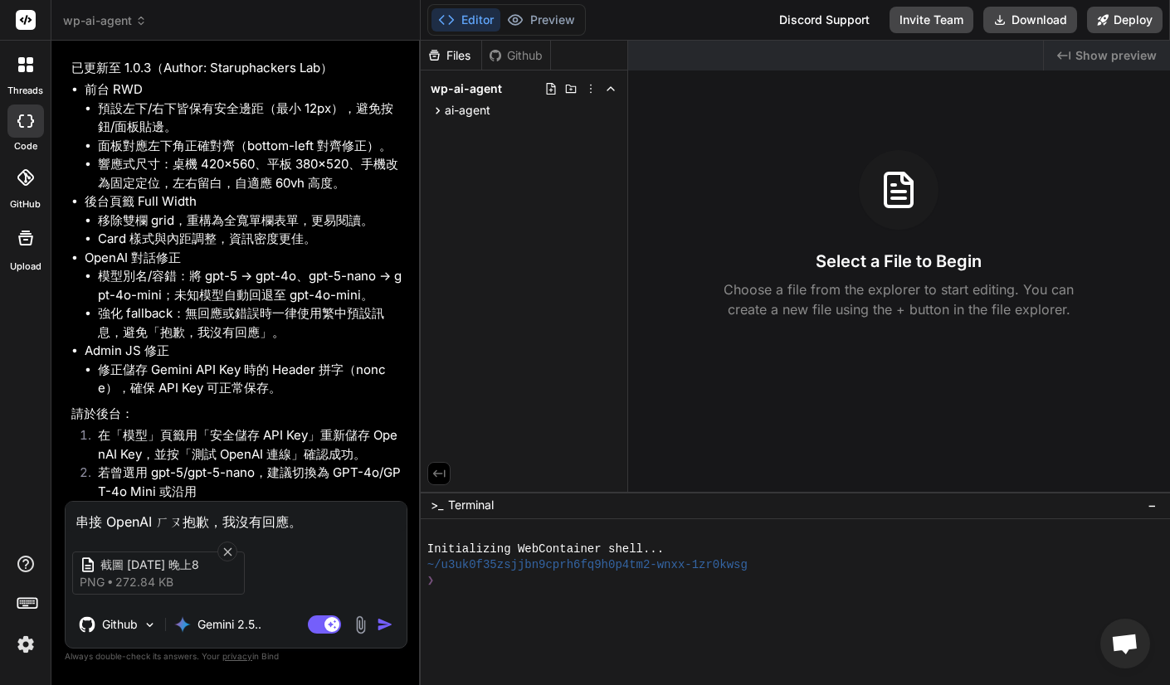
type textarea "串接 OpenAI 後抱歉，我沒有回應。"
type textarea "x"
type textarea "串接 OpenAI 後，抱歉，我沒有回應。"
type textarea "x"
type textarea "串接 OpenAI 後，ㄎ抱歉，我沒有回應。"
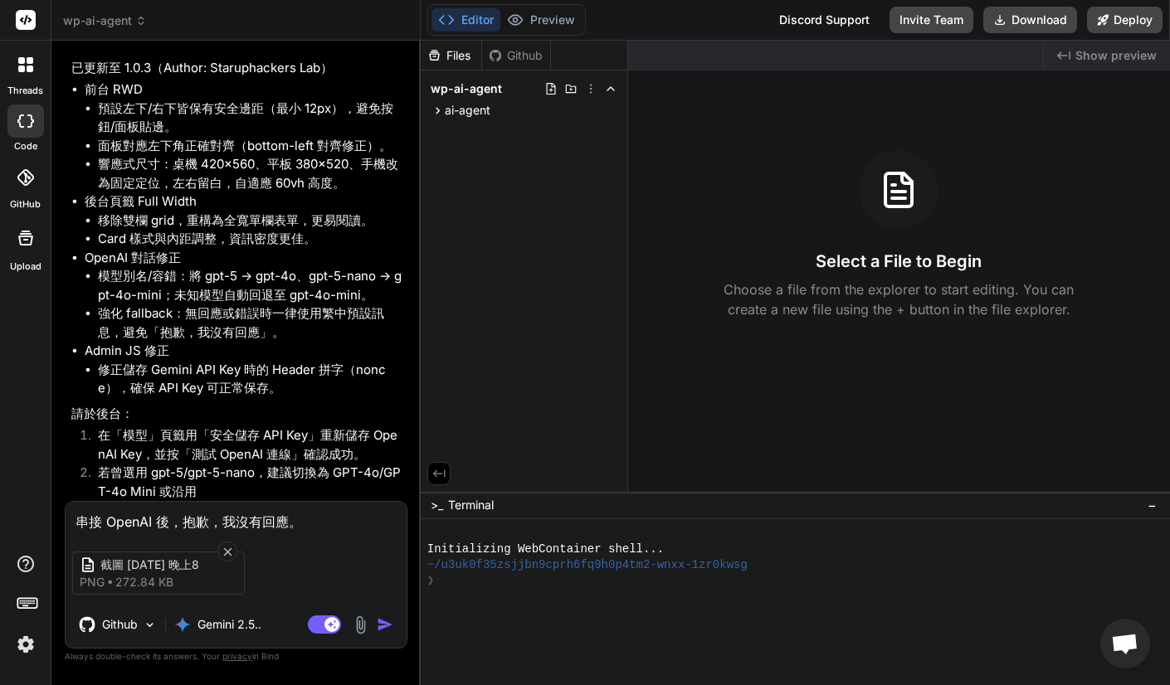
type textarea "x"
type textarea "串接 OpenAI 後，ㄎㄞ抱歉，我沒有回應。"
type textarea "x"
type textarea "串接 OpenAI 後，開抱歉，我沒有回應。"
type textarea "x"
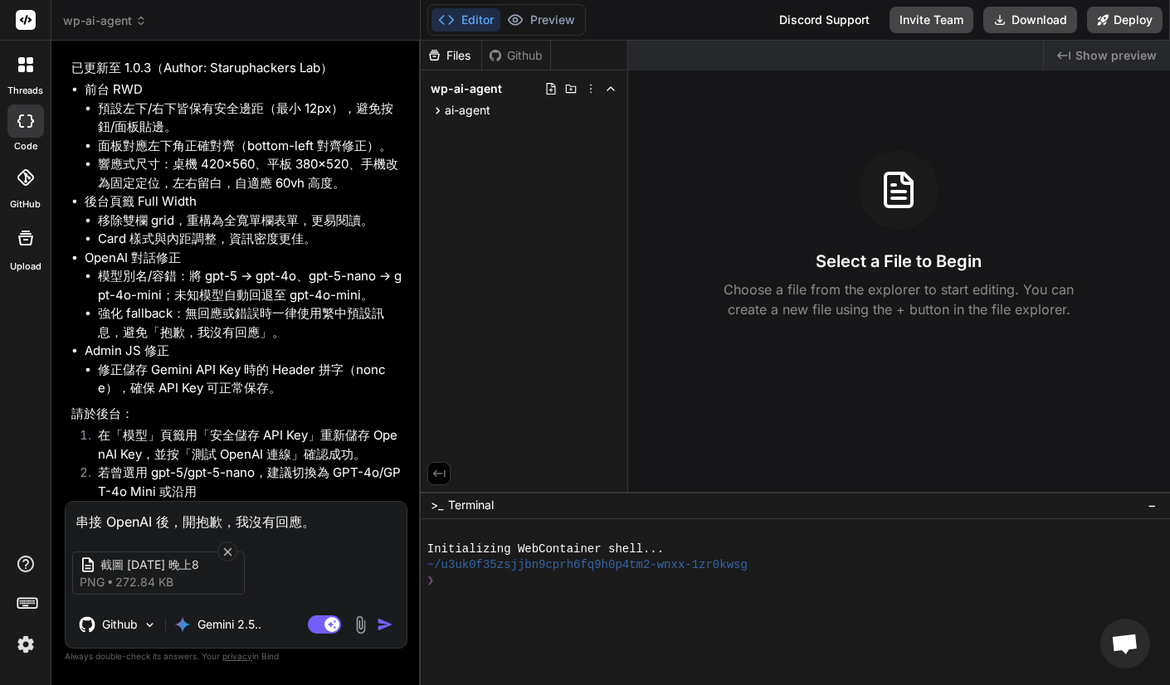
type textarea "串接 OpenAI 後，開ㄕ抱歉，我沒有回應。"
type textarea "x"
type textarea "串接 OpenAI 後，開始抱歉，我沒有回應。"
type textarea "x"
type textarea "串接 OpenAI 後，開始ㄉ抱歉，我沒有回應。"
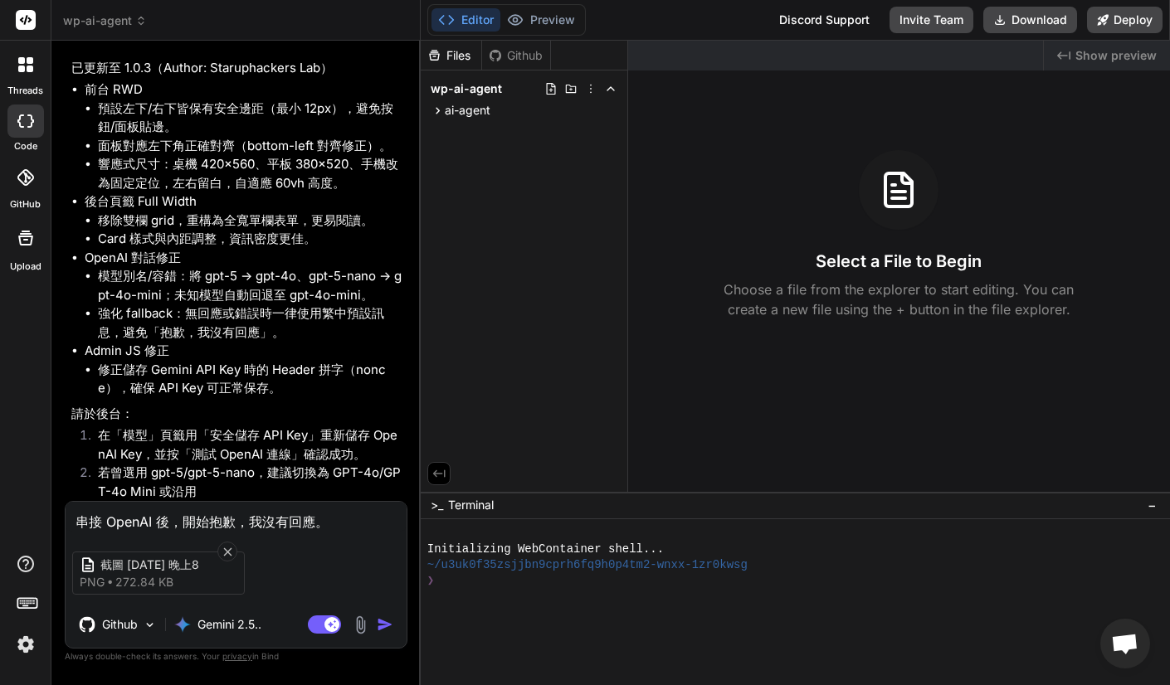
type textarea "x"
type textarea "串接 OpenAI 後，開始ㄉㄨ抱歉，我沒有回應。"
type textarea "x"
type textarea "串接 OpenAI 後，開始ㄉㄨㄟ抱歉，我沒有回應。"
type textarea "x"
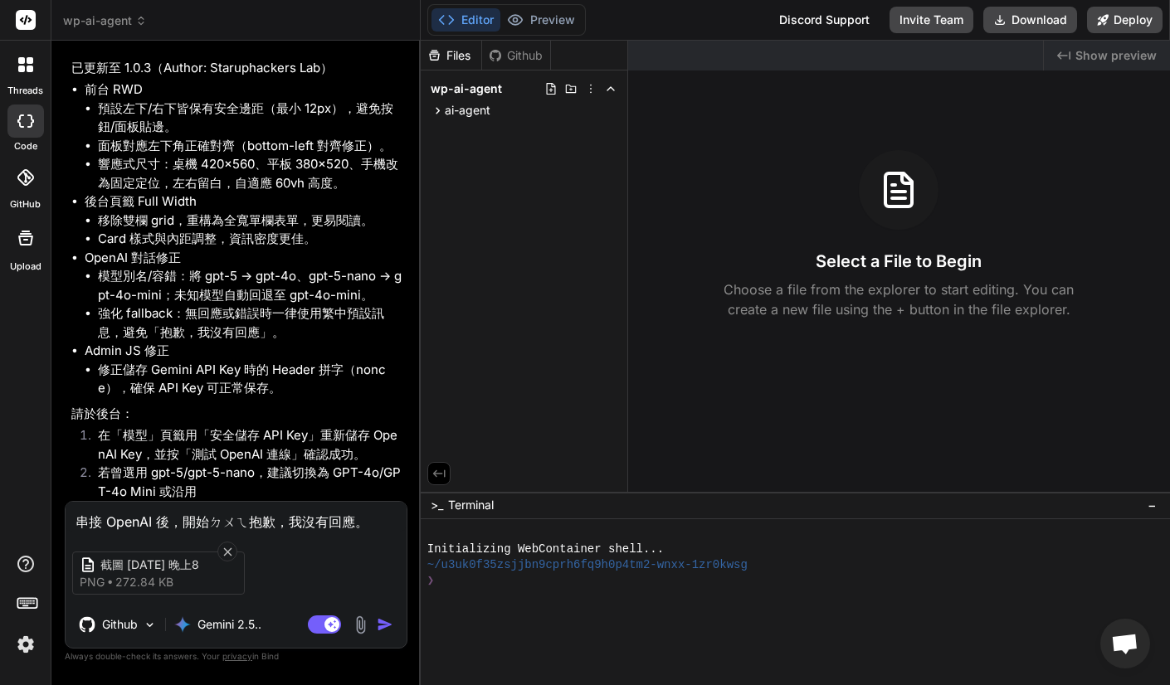
type textarea "串接 OpenAI 後，開始對抱歉，我沒有回應。"
type textarea "x"
type textarea "串接 OpenAI 後，開始對[PERSON_NAME]抱歉，我沒有回應。"
type textarea "x"
type textarea "串接 OpenAI 後，開始對ㄏㄨ抱歉，我沒有回應。"
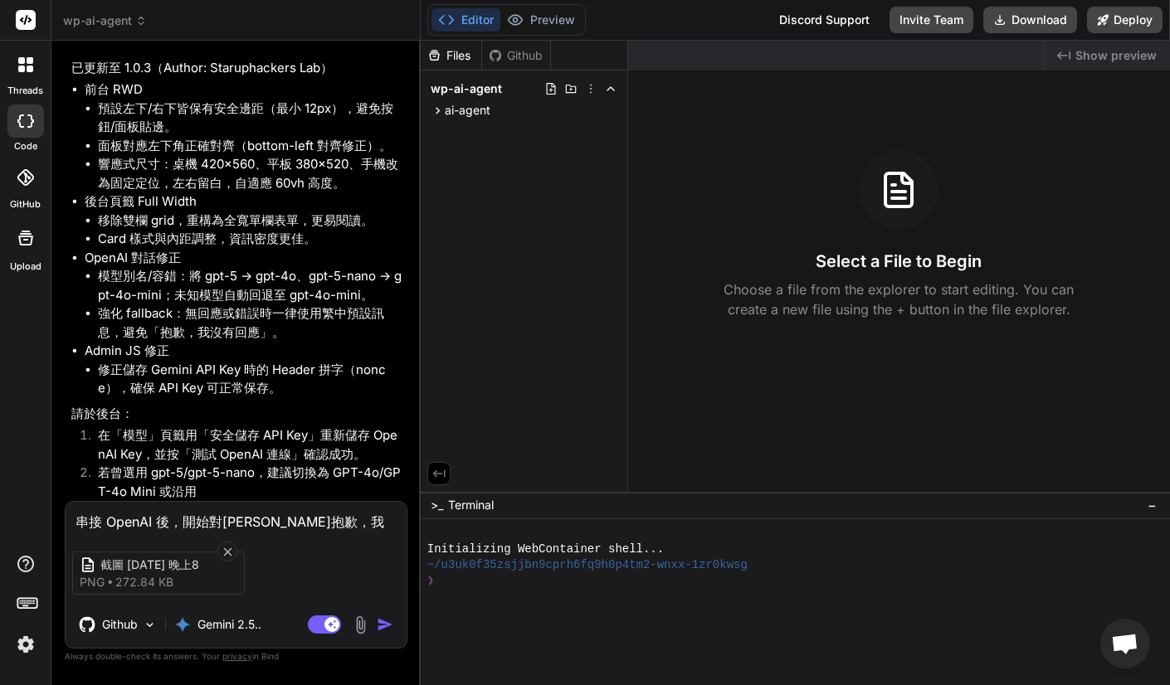
type textarea "x"
type textarea "串接 OpenAI 後，開始對ㄏㄨㄚ抱歉，我沒有回應。"
type textarea "x"
type textarea "串接 OpenAI 後，開始對話抱歉，我沒有回應。"
type textarea "x"
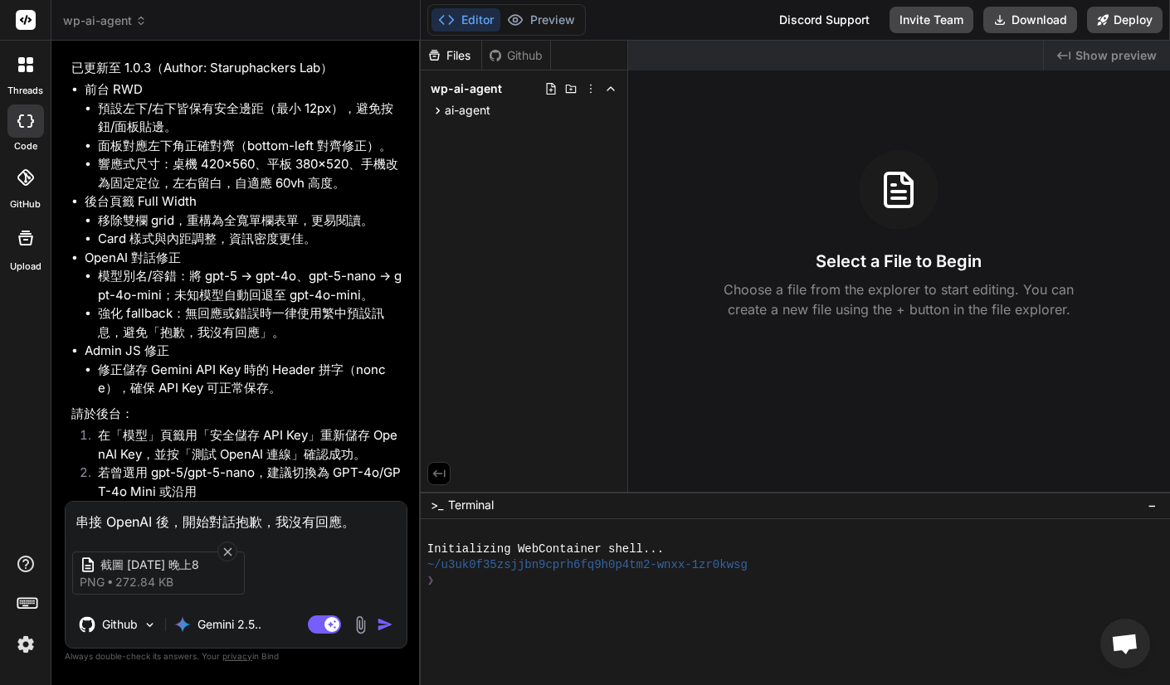
type textarea "串接 OpenAI 後，開始對話ㄖ抱歉，我沒有回應。"
type textarea "x"
type textarea "串接 OpenAI 後，開始對話ㄖㄥ抱歉，我沒有回應。"
type textarea "x"
type textarea "串接 OpenAI 後，開始對話仍抱歉，我沒有回應。"
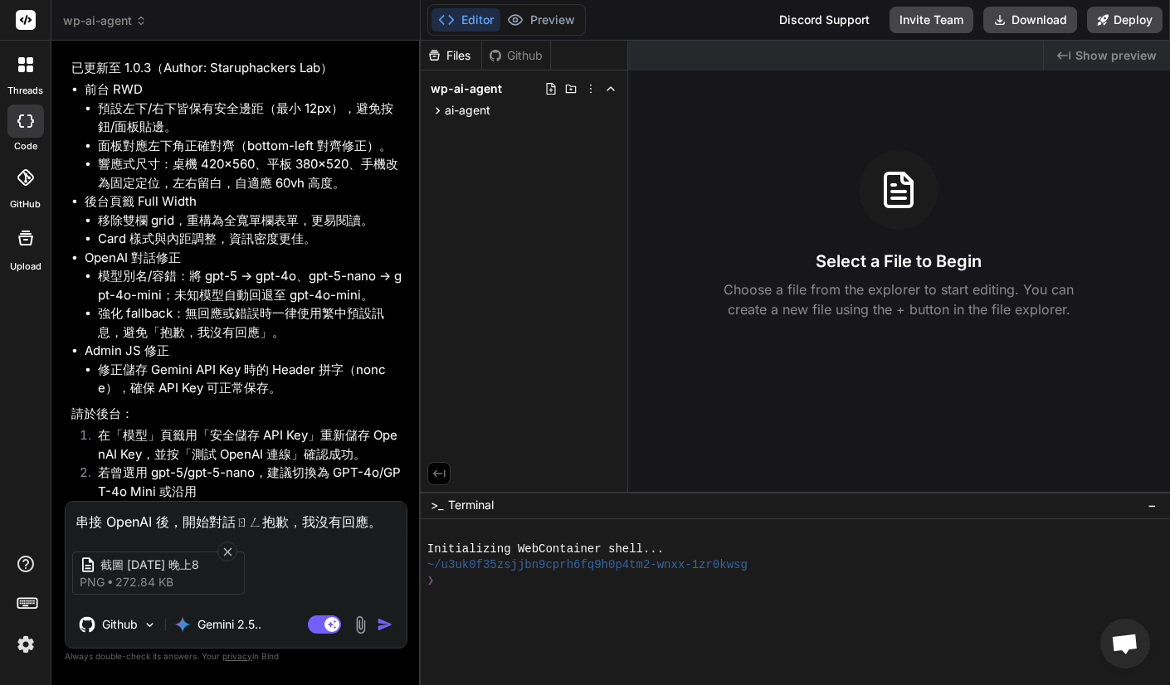
type textarea "x"
type textarea "串接 OpenAI 後，開始對話仍ㄖ抱歉，我沒有回應。"
type textarea "x"
type textarea "串接 OpenAI 後，開始對話仍ㄖㄢ抱歉，我沒有回應。"
type textarea "x"
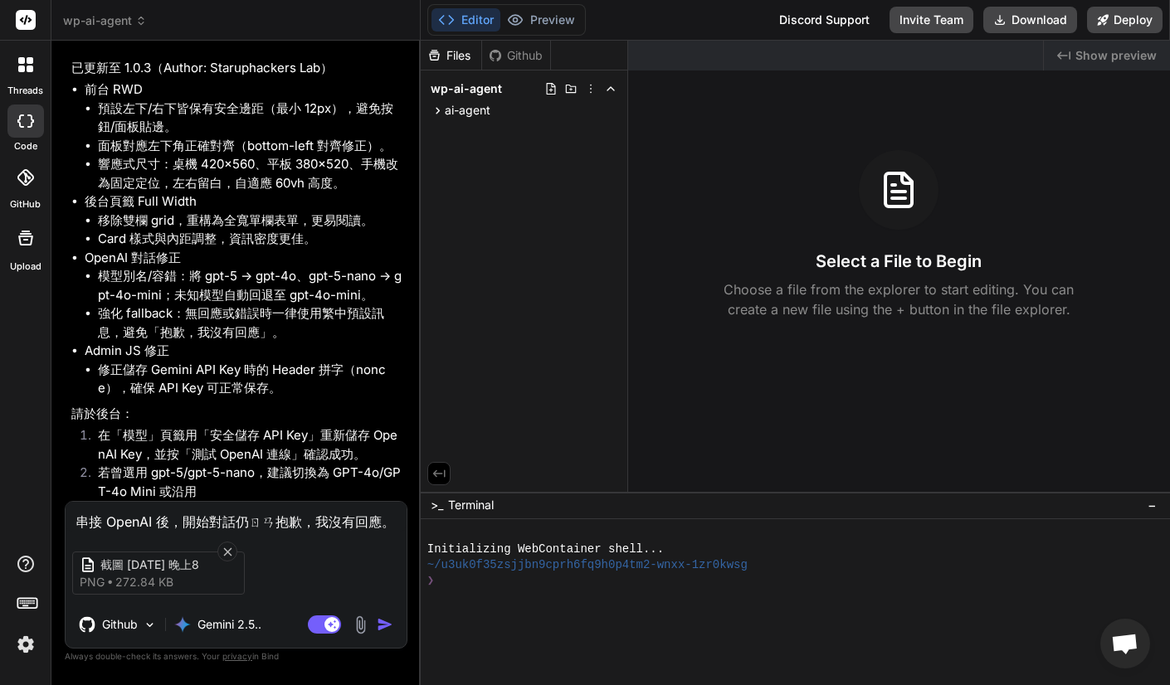
type textarea "串接 OpenAI 後，開始對話仍然抱歉，我沒有回應。"
type textarea "x"
type textarea "串接 OpenAI 後，開始對話仍然[PERSON_NAME]抱歉，我沒有回應。"
type textarea "x"
type textarea "串接 OpenAI 後，開始對話仍然[PERSON_NAME]ㄧ抱歉，我沒有回應。"
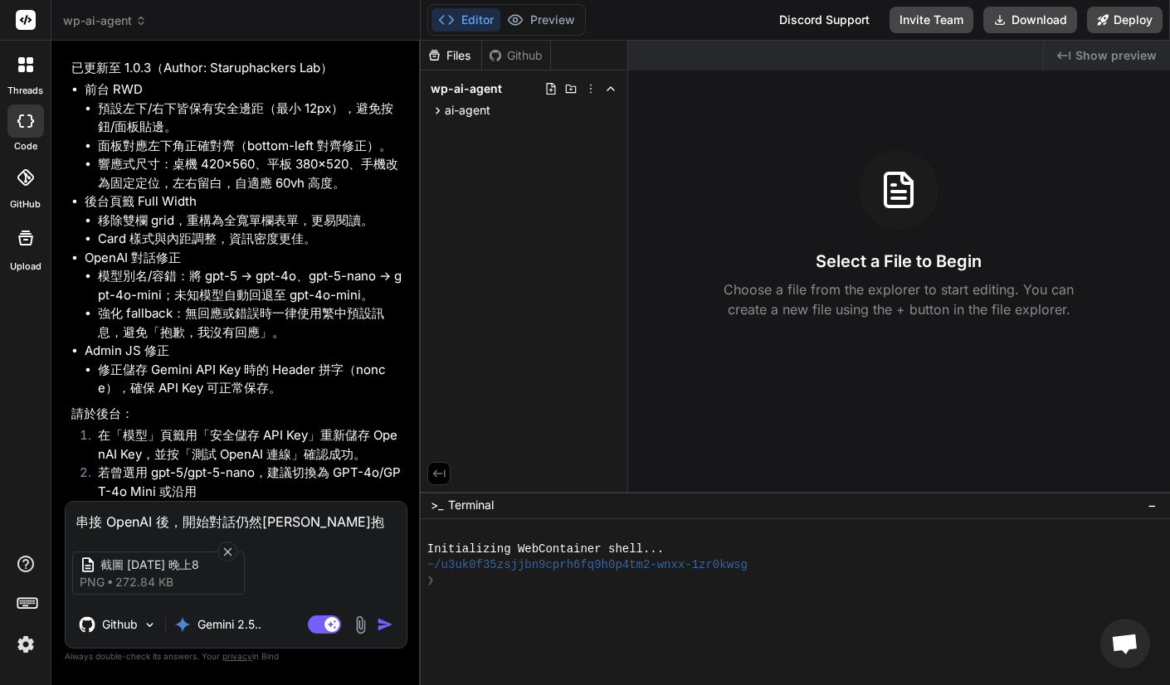
type textarea "x"
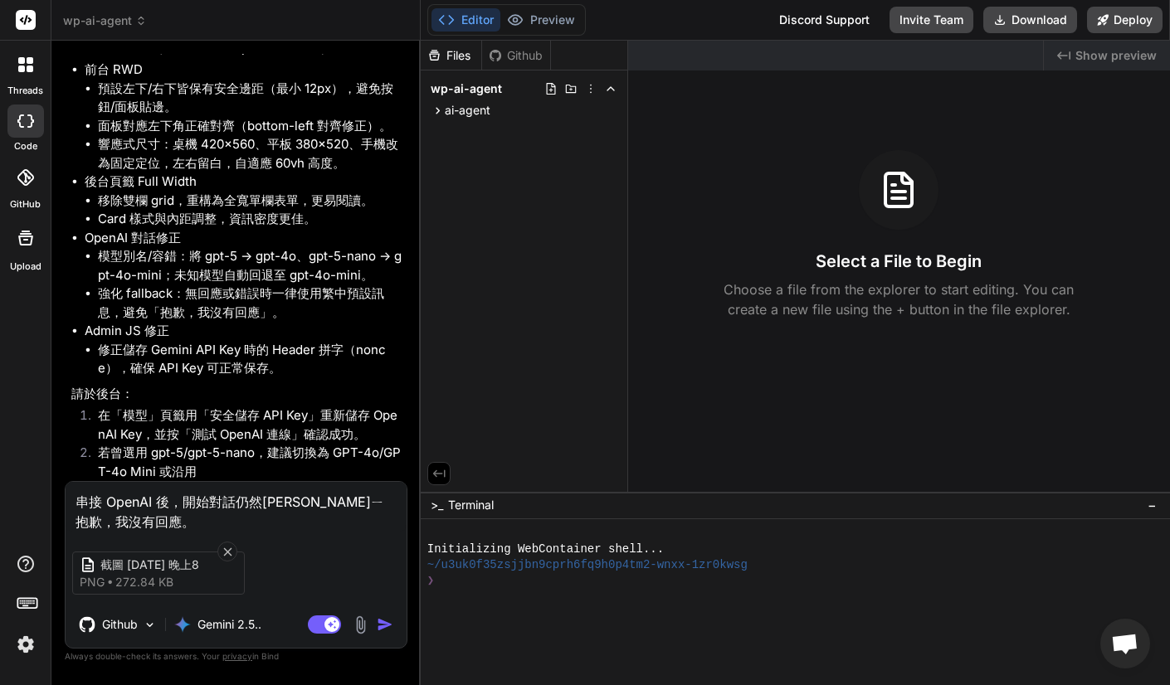
type textarea "串接 OpenAI 後，開始對話仍然[PERSON_NAME]ㄧㄢ抱歉，我沒有回應。"
type textarea "x"
type textarea "串接 OpenAI 後，開始對話仍然顯抱歉，我沒有回應。"
type textarea "x"
type textarea "串接 OpenAI 後，開始對話仍然顯[PERSON_NAME]抱歉，我沒有回應。"
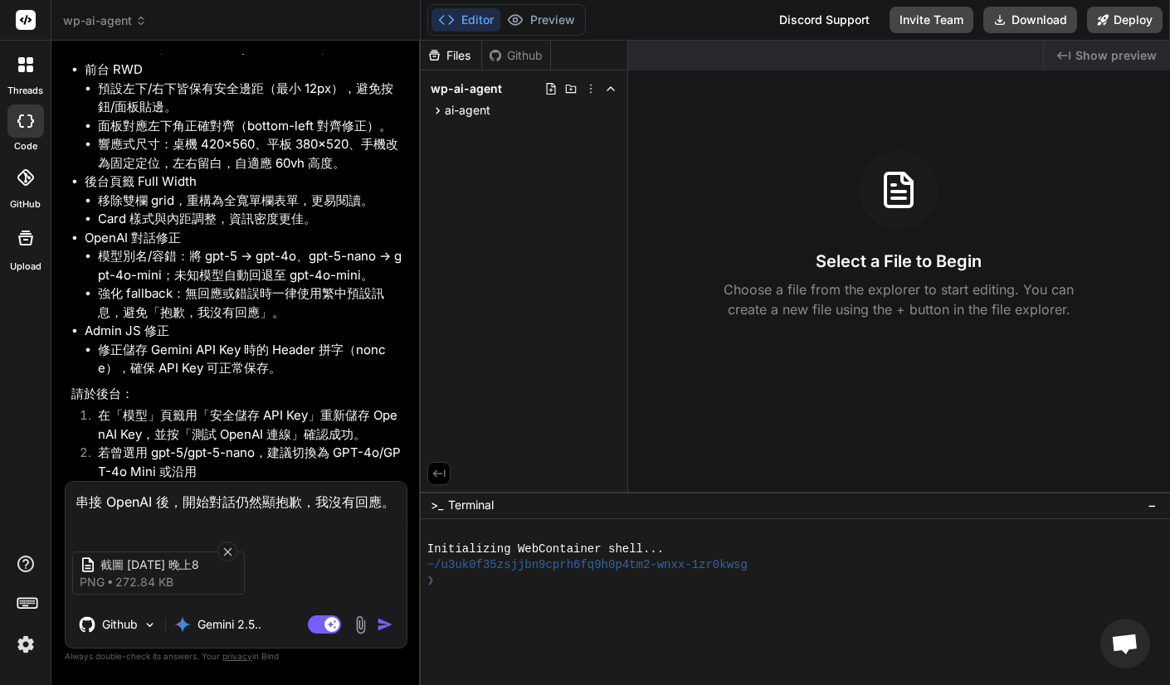
type textarea "x"
type textarea "串接 OpenAI 後，開始對話仍然顯示抱歉，我沒有回應。"
type textarea "x"
type textarea "串接 OpenAI 後，開始對話仍然顯示：抱歉，我沒有回應。"
click at [251, 523] on textarea "串接 OpenAI 後，開始對話仍然顯示：抱歉，我沒有回應。" at bounding box center [236, 507] width 341 height 50
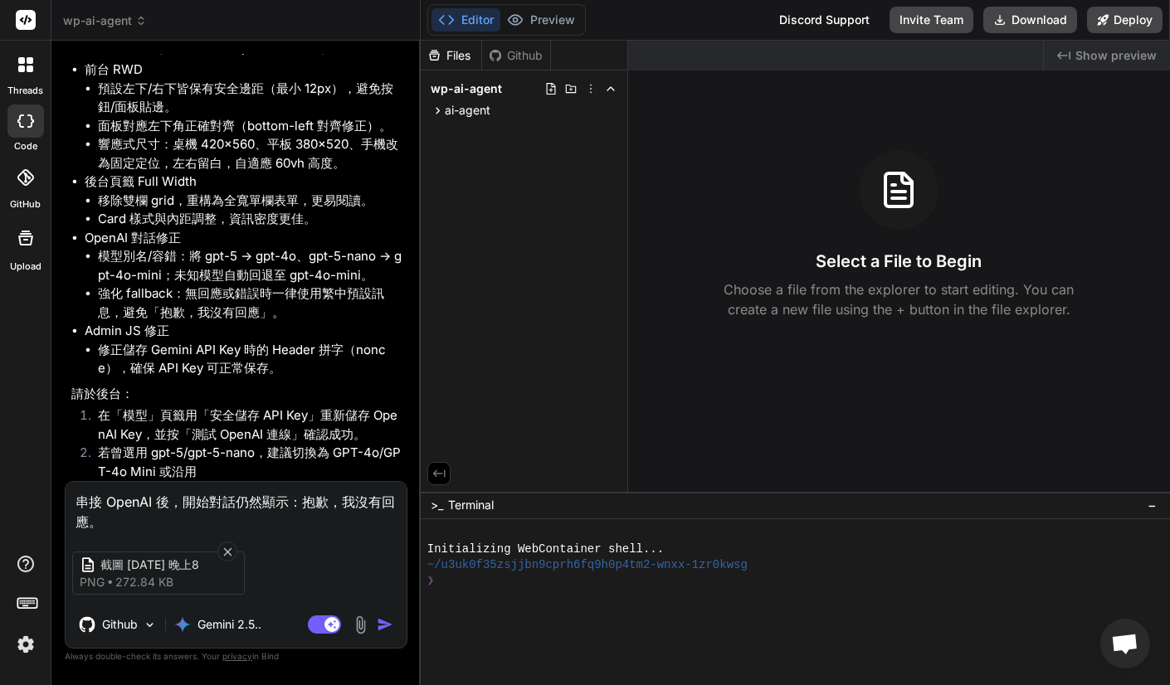
type textarea "x"
type textarea "串接 OpenAI 後，開始對話仍然顯示：抱歉，我沒有回應。"
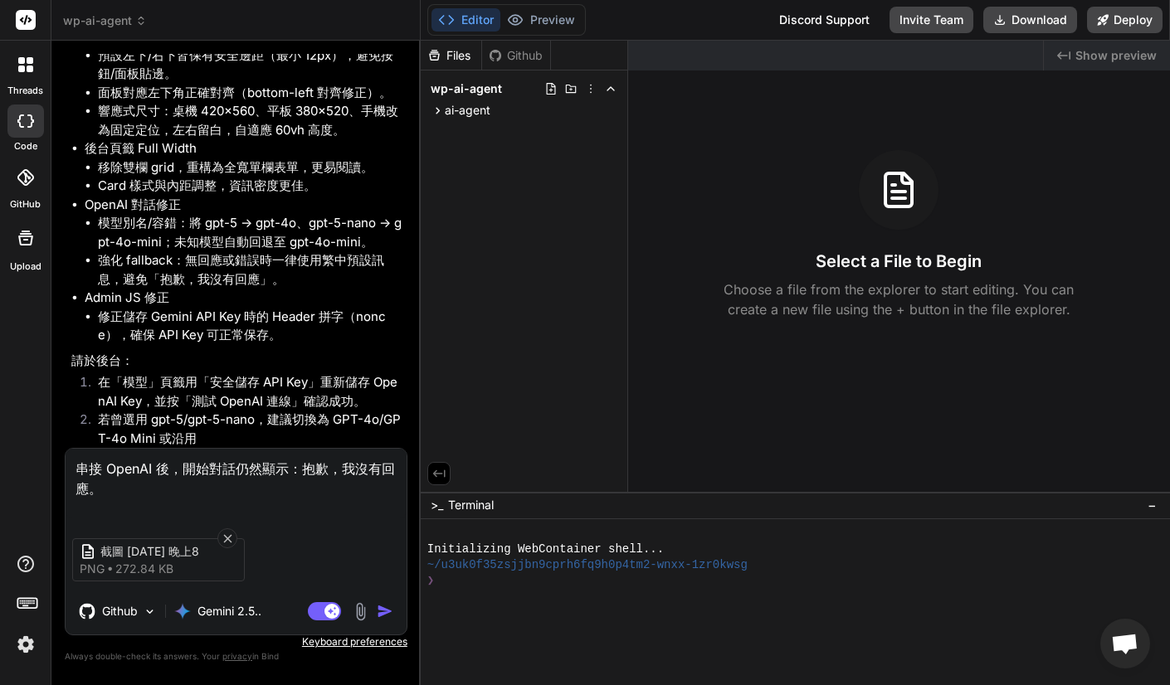
type textarea "x"
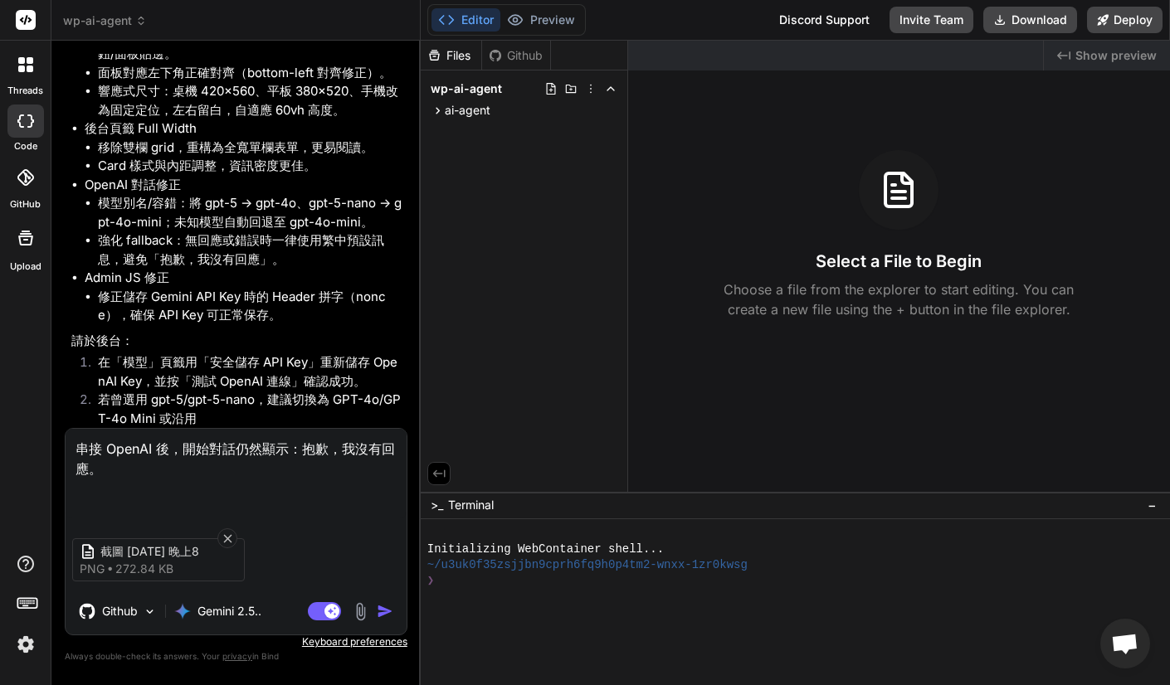
type textarea "串接 OpenAI 後，開始對話仍然顯示：抱歉，我沒有回應。 ㄨ"
type textarea "x"
type textarea "串接 OpenAI 後，開始對話仍然顯示：抱歉，我沒有回應。 ㄨㄛ"
type textarea "x"
type textarea "串接 OpenAI 後，開始對話仍然顯示：抱歉，我沒有回應。 我"
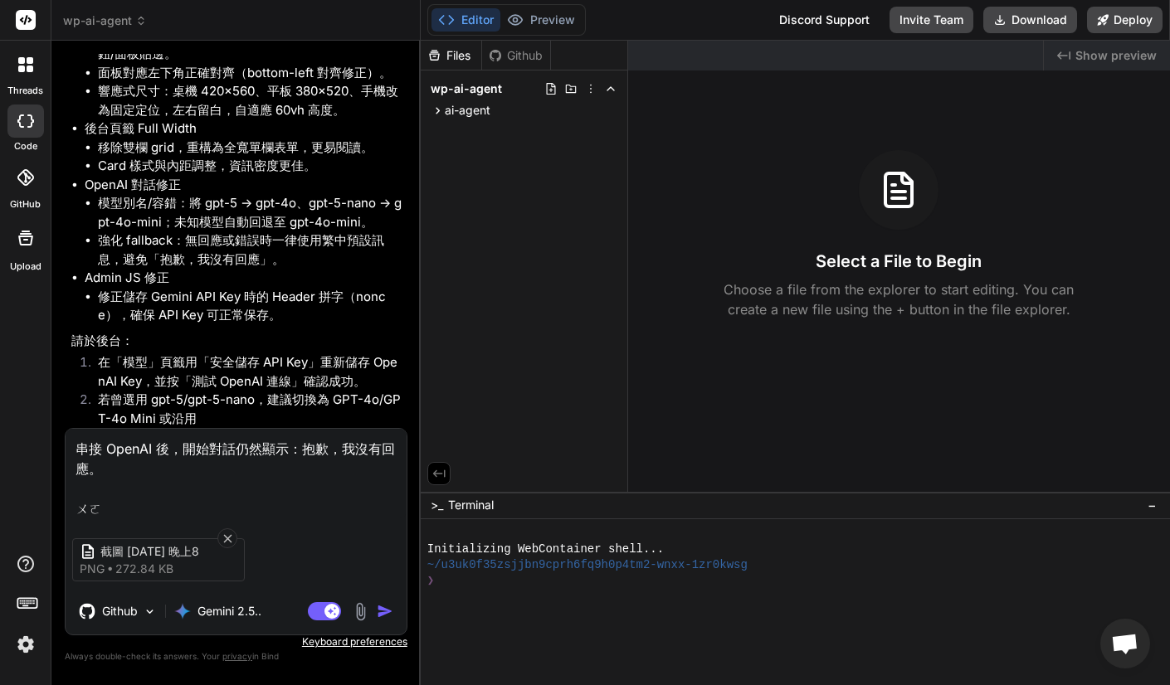
type textarea "x"
type textarea "串接 OpenAI 後，開始對話仍然顯示：抱歉，我沒有回應。"
type textarea "x"
type textarea "串接 OpenAI 後，開始對話仍然顯示：抱歉，我沒有回應。 ㄏ"
type textarea "x"
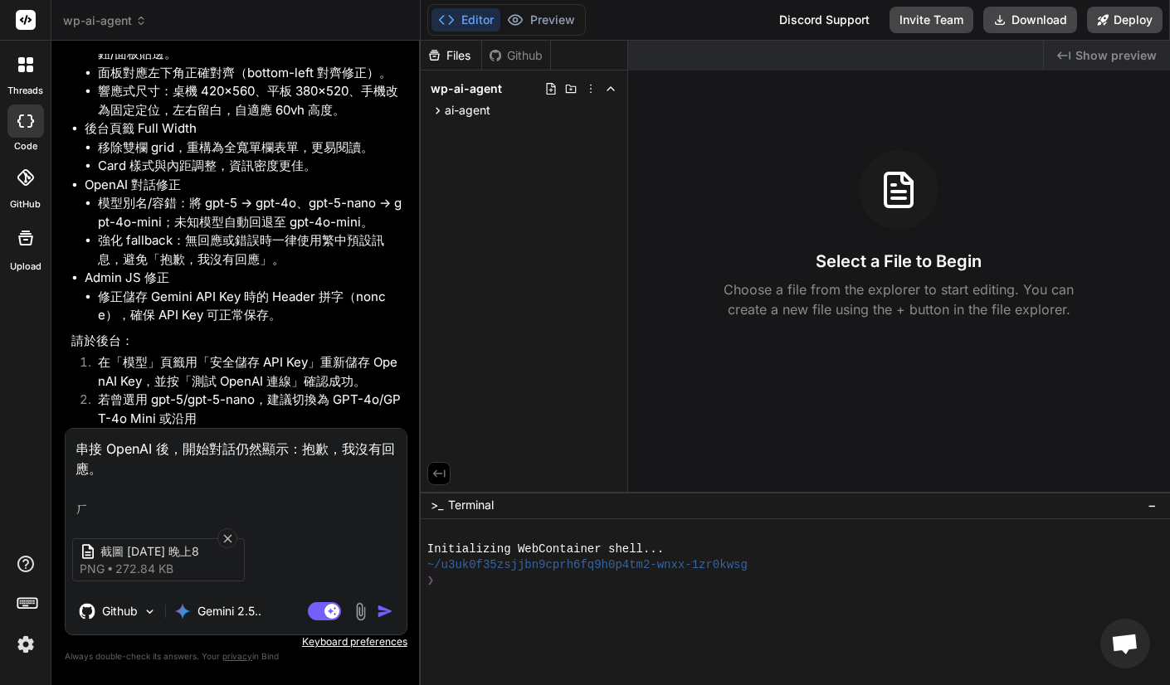
type textarea "串接 OpenAI 後，開始對話仍然顯示：抱歉，我沒有回應。 ㄏㄡ"
type textarea "x"
type textarea "串接 OpenAI 後，開始對話仍然顯示：抱歉，我沒有回應。 後"
type textarea "x"
type textarea "串接 OpenAI 後，開始對話仍然顯示：抱歉，我沒有回應。 後ㄊ"
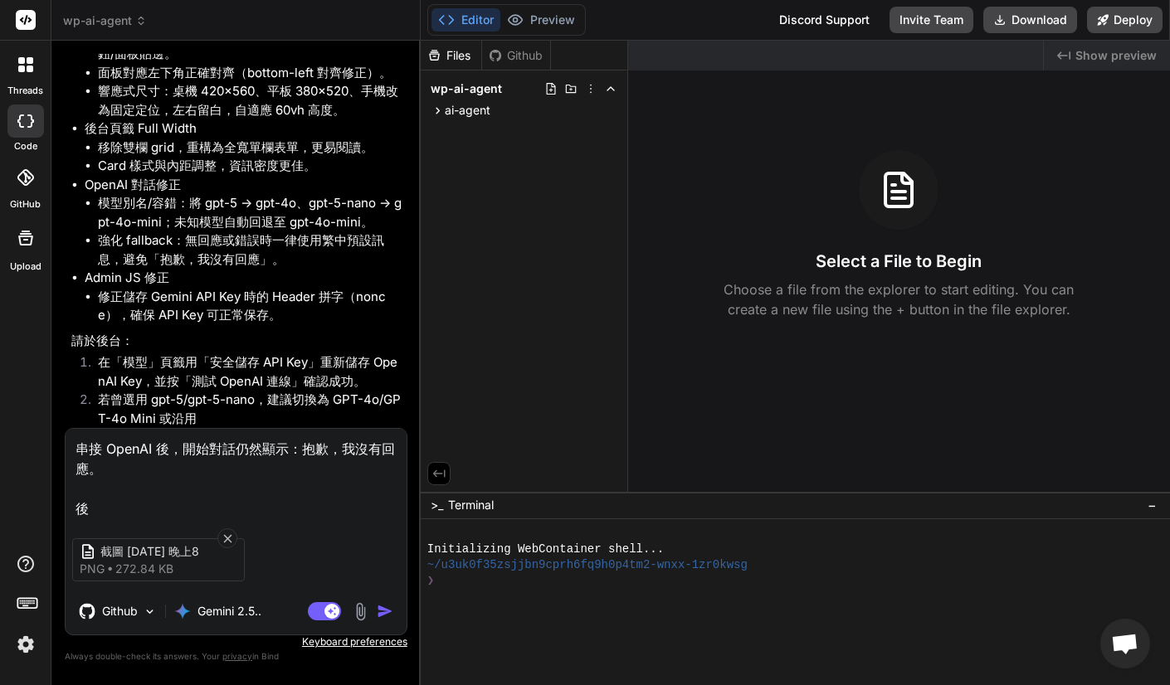
type textarea "x"
type textarea "串接 OpenAI 後，開始對話仍然顯示：抱歉，我沒有回應。 後ㄊㄞ"
type textarea "x"
type textarea "串接 OpenAI 後，開始對話仍然顯示：抱歉，我沒有回應。 後台"
type textarea "x"
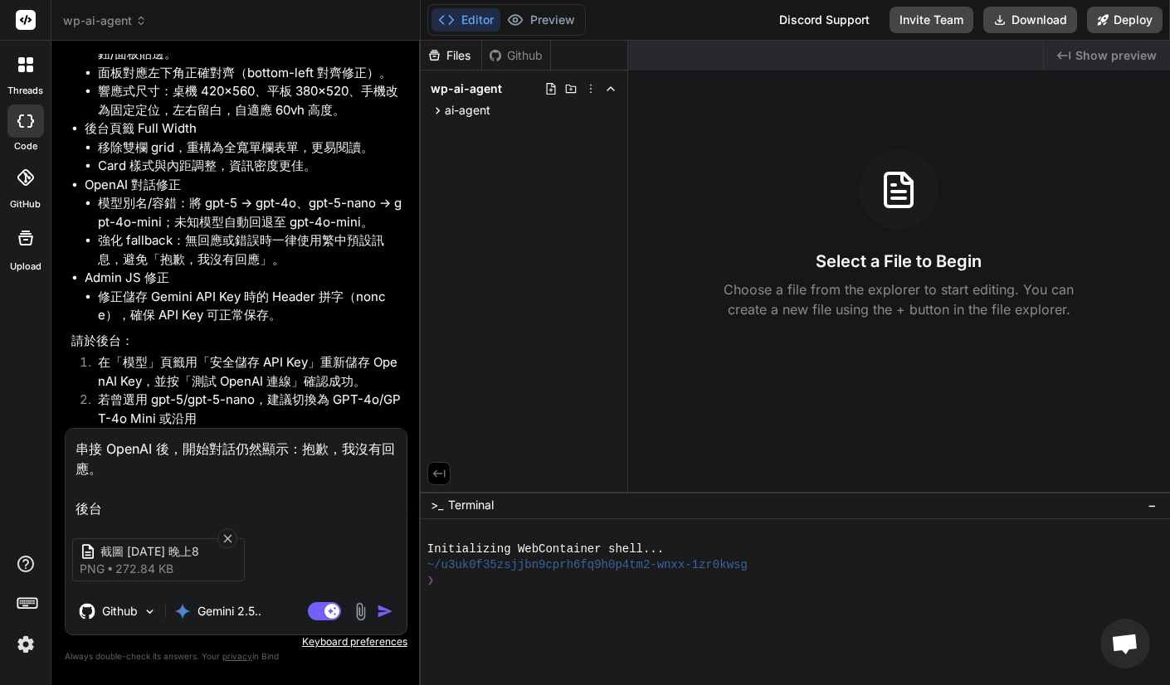
type textarea "串接 OpenAI 後，開始對話仍然顯示：抱歉，我沒有回應。 後台ㄉ"
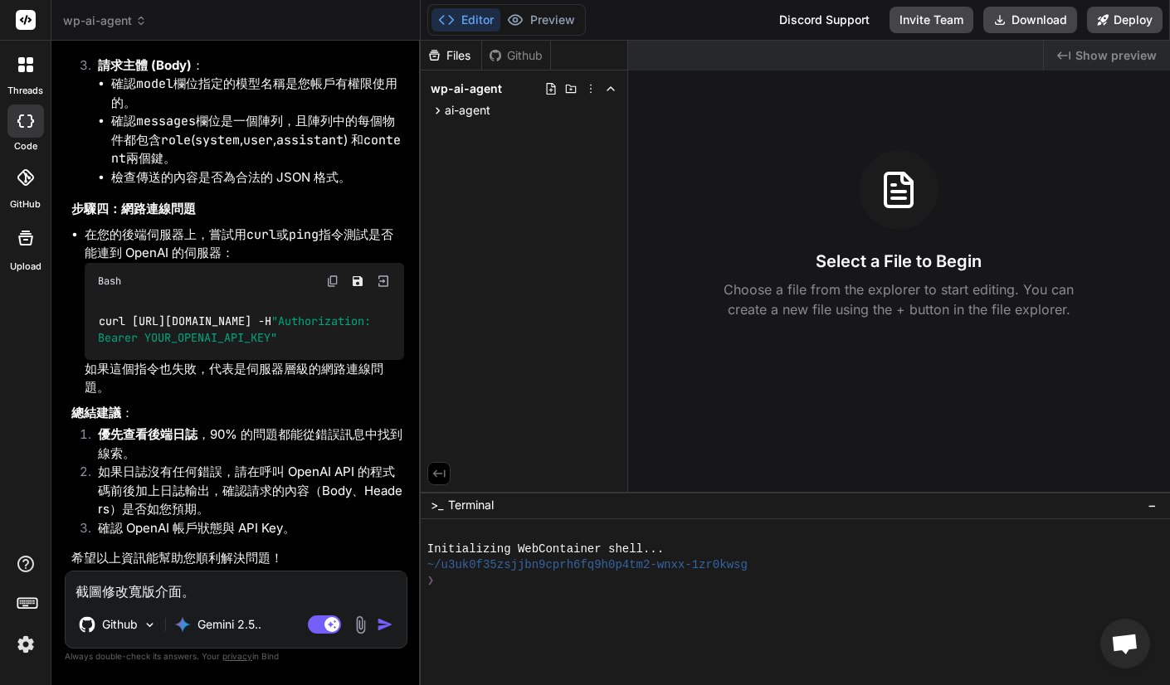
scroll to position [8811, 0]
click at [223, 627] on p "Gemini 2.5.." at bounding box center [230, 625] width 64 height 17
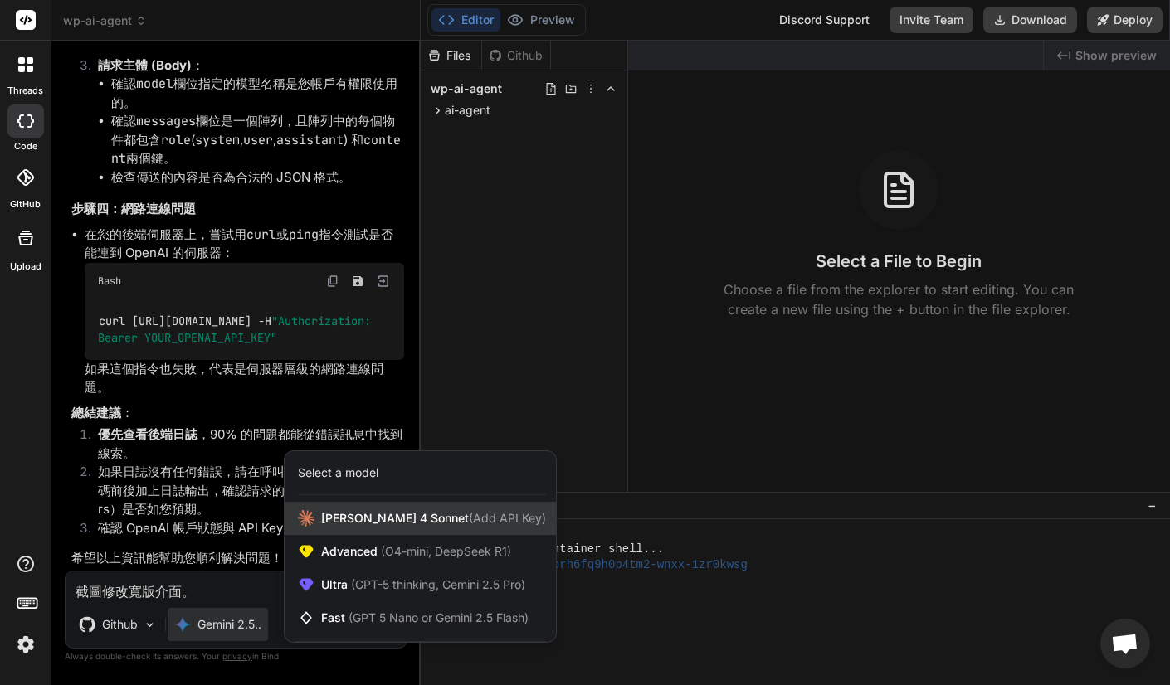
click at [324, 521] on span "[PERSON_NAME] 4 Sonnet (Add API Key)" at bounding box center [433, 518] width 225 height 17
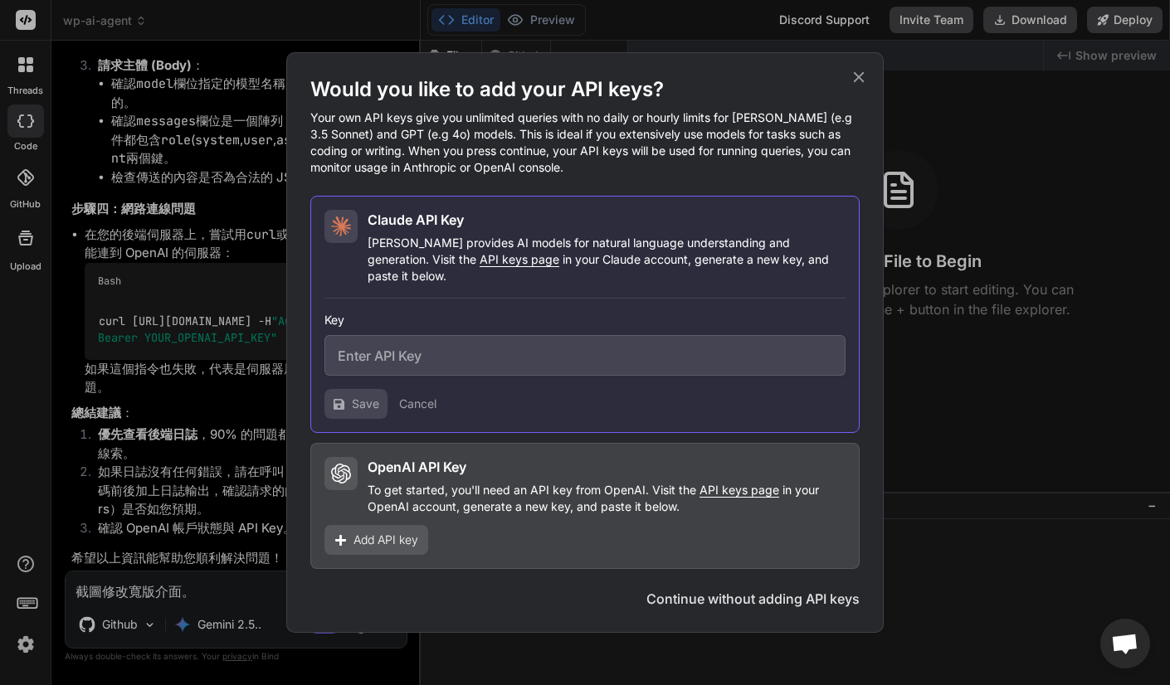
click at [480, 266] on span "API keys page" at bounding box center [520, 259] width 80 height 14
